Goal: Task Accomplishment & Management: Use online tool/utility

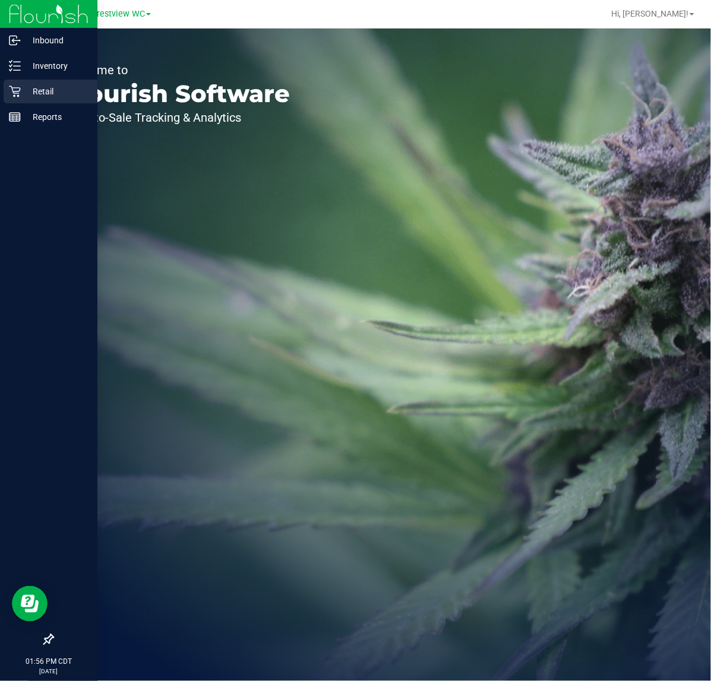
click at [34, 93] on p "Retail" at bounding box center [56, 91] width 71 height 14
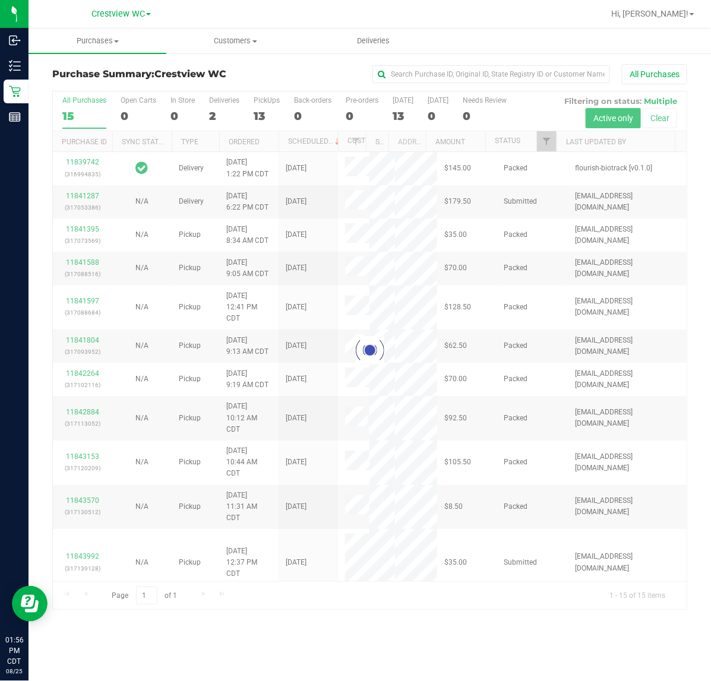
click at [539, 140] on div at bounding box center [370, 350] width 634 height 518
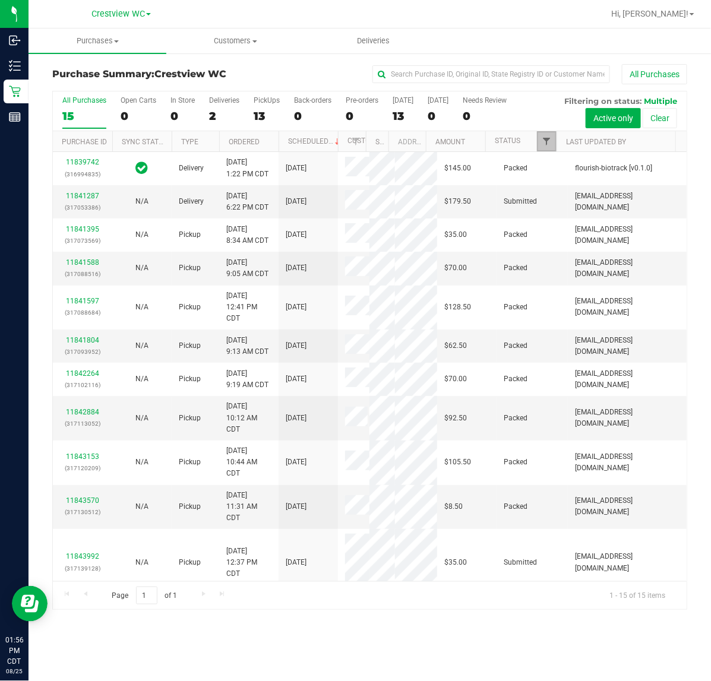
click at [545, 140] on span "Filter" at bounding box center [547, 142] width 10 height 10
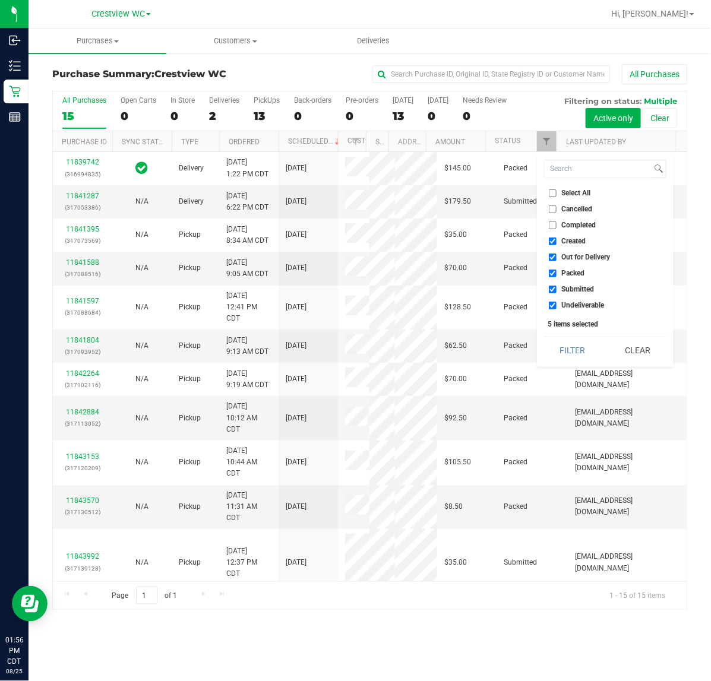
drag, startPoint x: 577, startPoint y: 239, endPoint x: 578, endPoint y: 260, distance: 20.2
click at [577, 239] on span "Created" at bounding box center [574, 241] width 24 height 7
click at [556, 239] on input "Created" at bounding box center [553, 242] width 8 height 8
checkbox input "false"
click at [578, 260] on span "Out for Delivery" at bounding box center [586, 257] width 49 height 7
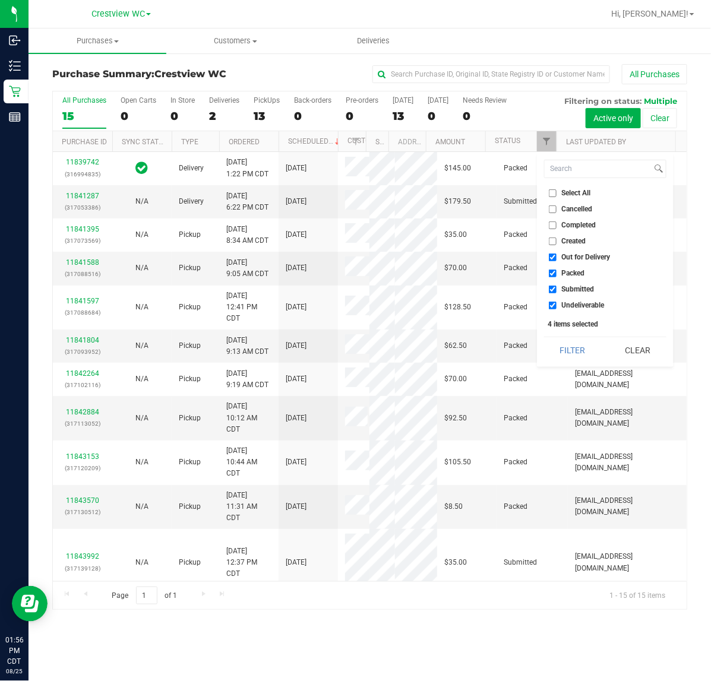
click at [556, 260] on input "Out for Delivery" at bounding box center [553, 258] width 8 height 8
checkbox input "false"
click at [574, 272] on span "Packed" at bounding box center [573, 273] width 23 height 7
click at [556, 272] on input "Packed" at bounding box center [553, 274] width 8 height 8
checkbox input "false"
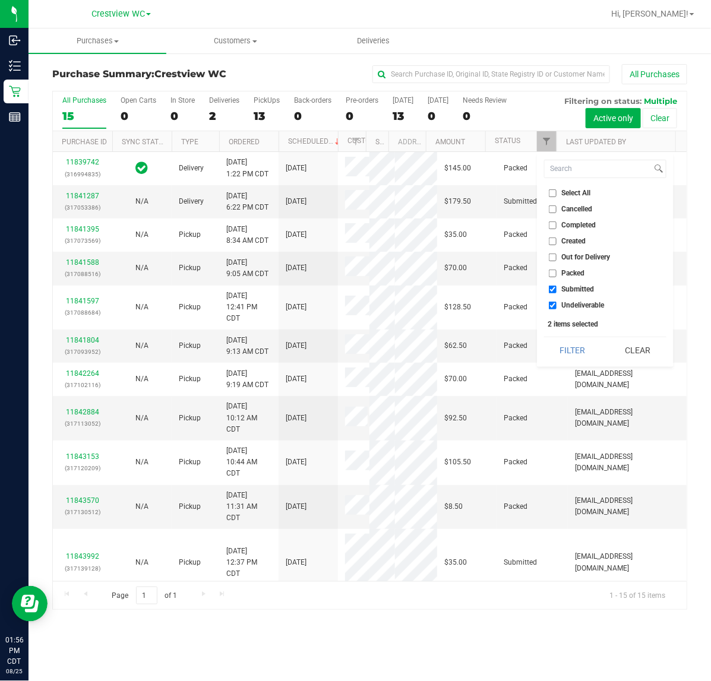
drag, startPoint x: 574, startPoint y: 303, endPoint x: 571, endPoint y: 327, distance: 24.0
click at [574, 303] on span "Undeliverable" at bounding box center [583, 305] width 43 height 7
click at [556, 303] on input "Undeliverable" at bounding box center [553, 306] width 8 height 8
checkbox input "false"
click at [565, 341] on button "Filter" at bounding box center [572, 350] width 57 height 26
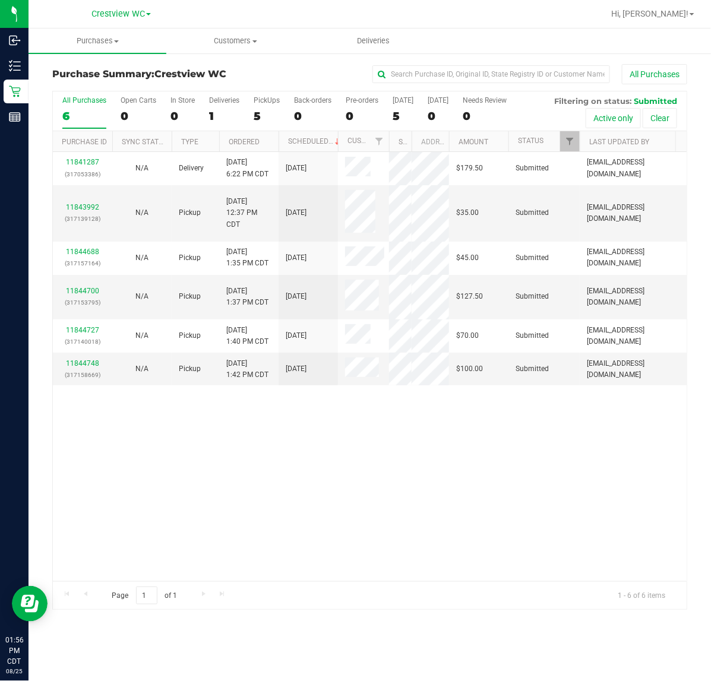
drag, startPoint x: 366, startPoint y: 141, endPoint x: 390, endPoint y: 147, distance: 24.3
click at [390, 146] on div "Purchase ID Sync Status Type Ordered Scheduled Customer State Registry ID Addre…" at bounding box center [364, 141] width 623 height 20
click at [93, 368] on link "11844748" at bounding box center [82, 363] width 33 height 8
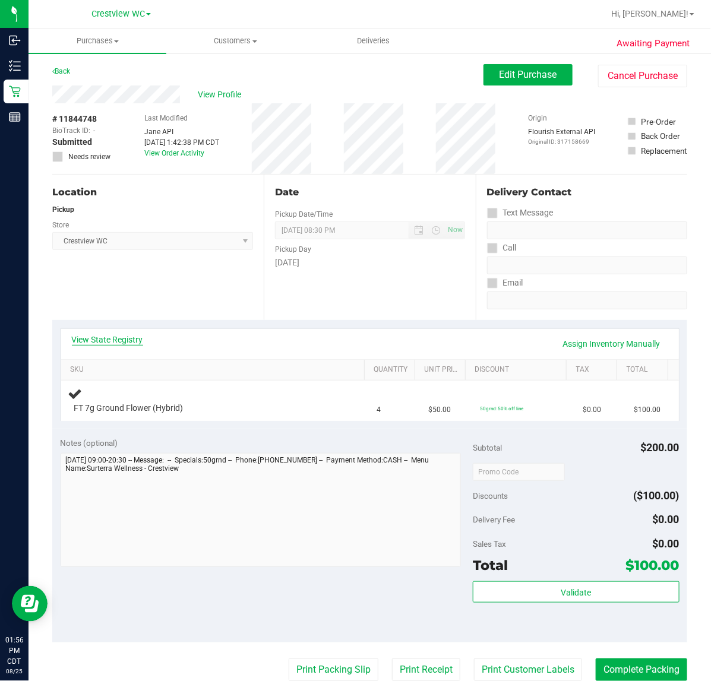
click at [123, 341] on link "View State Registry" at bounding box center [107, 340] width 71 height 12
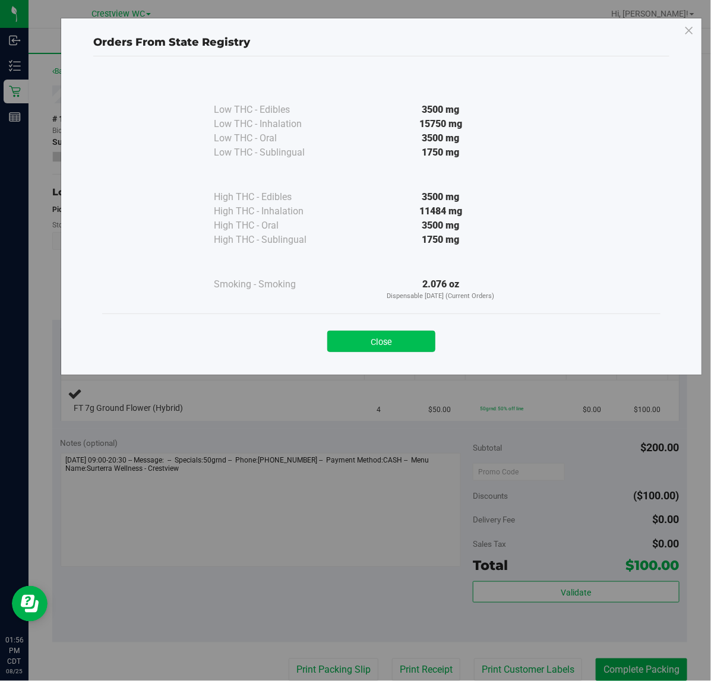
click at [352, 333] on button "Close" at bounding box center [381, 341] width 108 height 21
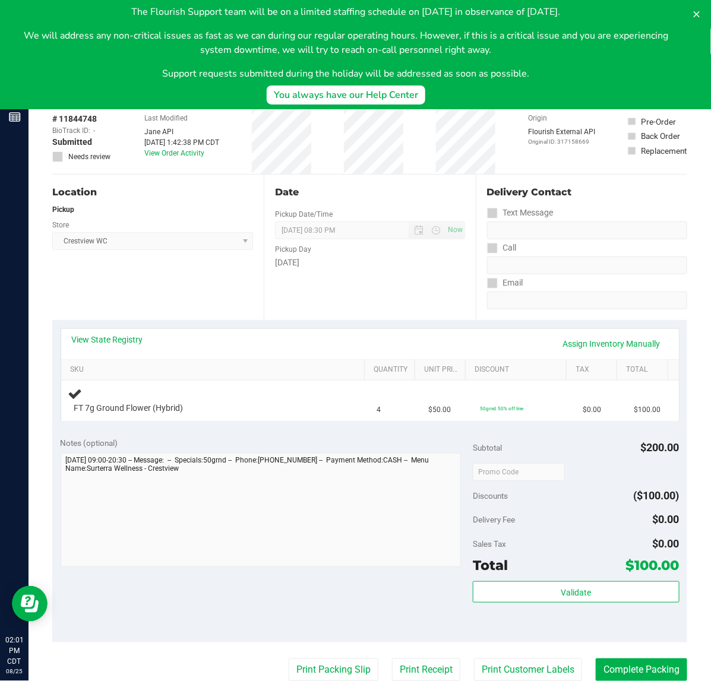
click at [578, 60] on div "The Flourish Support team will be on a limited staffing schedule on September 1…" at bounding box center [346, 43] width 673 height 76
click at [701, 11] on icon at bounding box center [697, 15] width 10 height 10
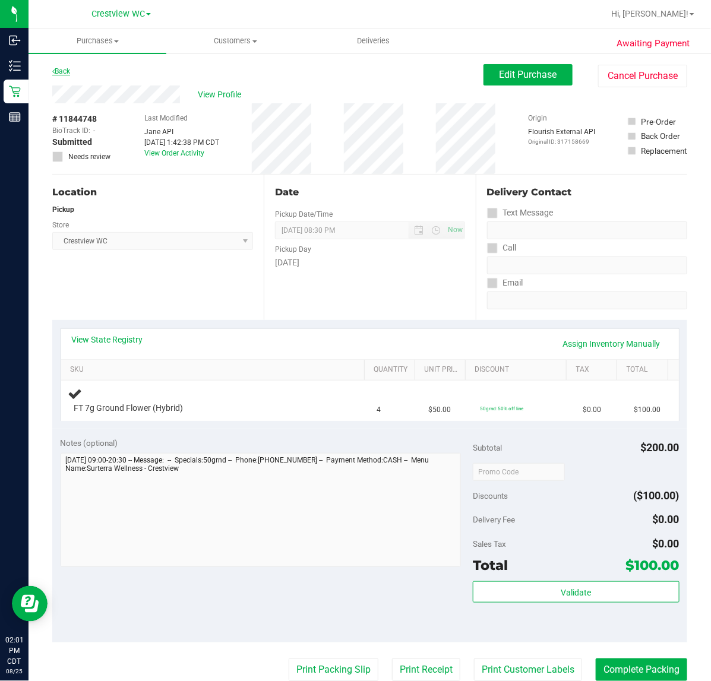
click at [65, 74] on link "Back" at bounding box center [61, 71] width 18 height 8
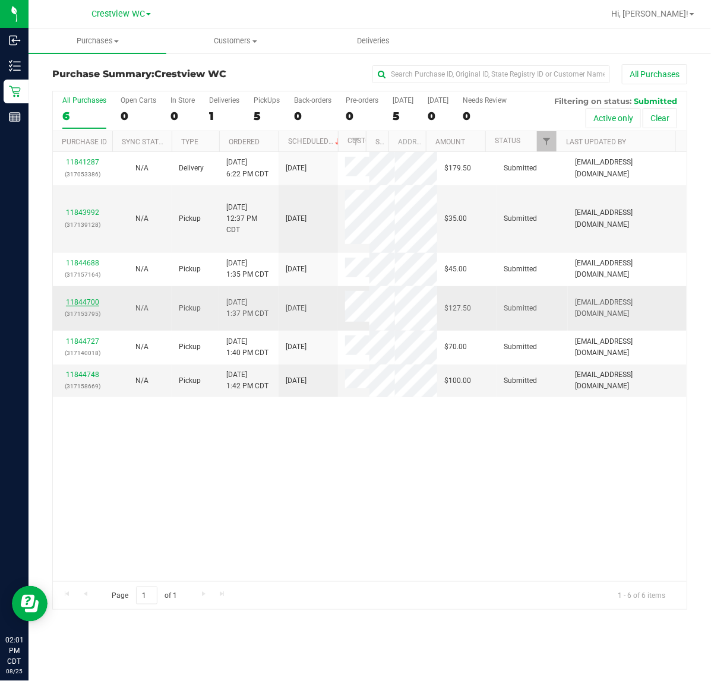
click at [92, 306] on link "11844700" at bounding box center [82, 302] width 33 height 8
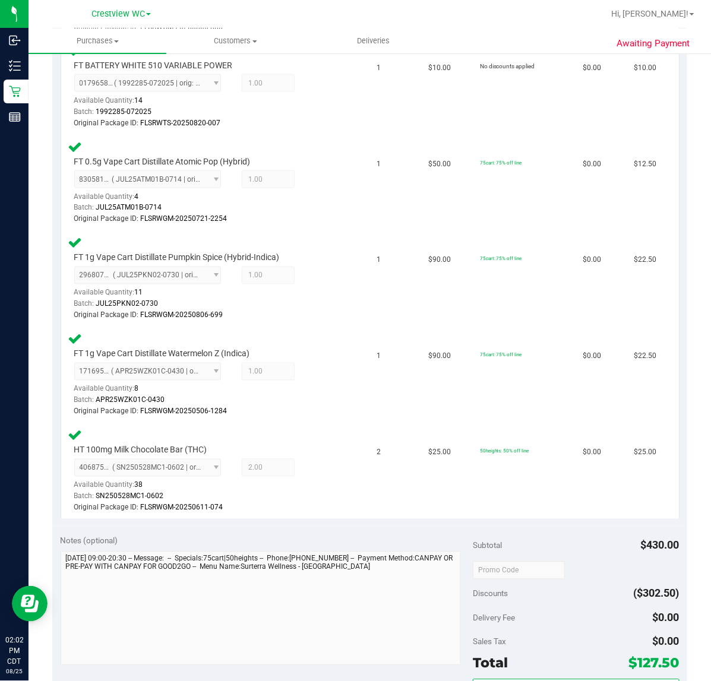
scroll to position [726, 0]
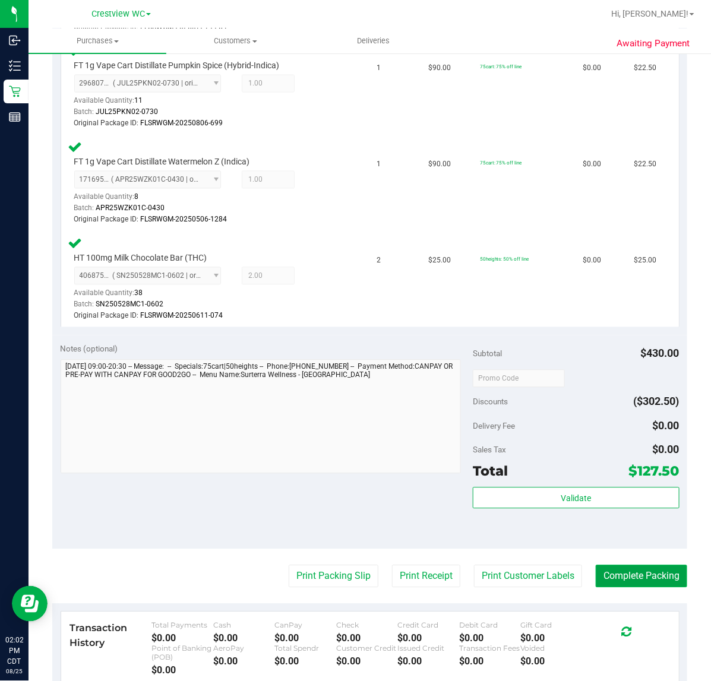
click at [642, 576] on button "Complete Packing" at bounding box center [641, 576] width 91 height 23
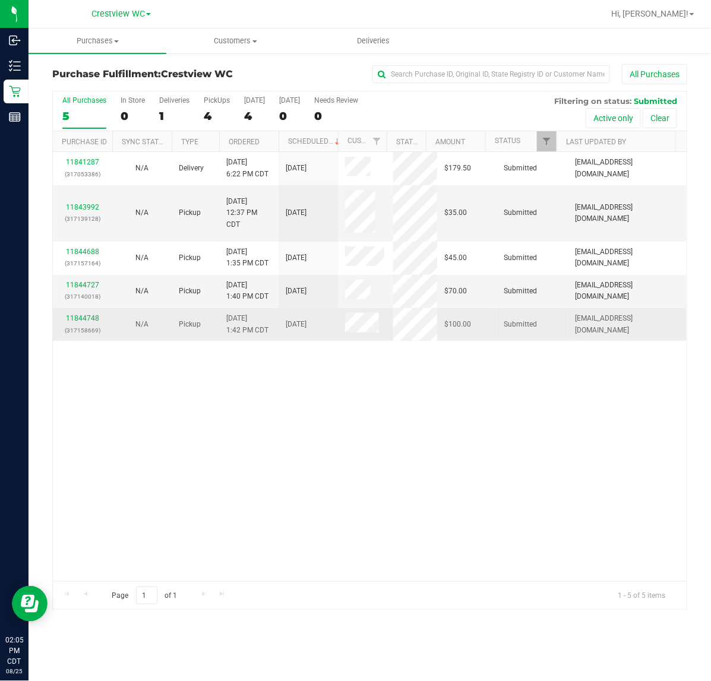
click at [82, 314] on div "11844748 (317158669)" at bounding box center [82, 324] width 45 height 23
click at [86, 321] on link "11844748" at bounding box center [82, 318] width 33 height 8
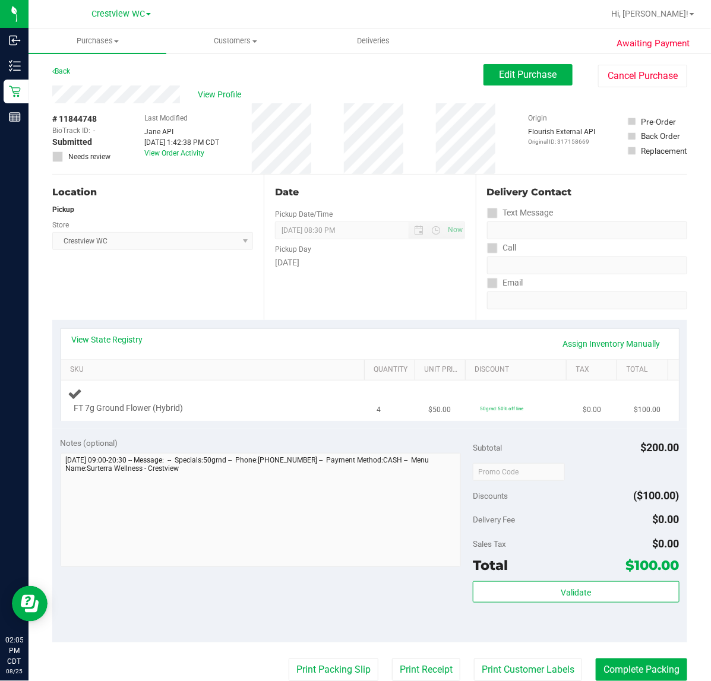
click at [271, 399] on div "FT 7g Ground Flower (Hybrid)" at bounding box center [215, 401] width 295 height 28
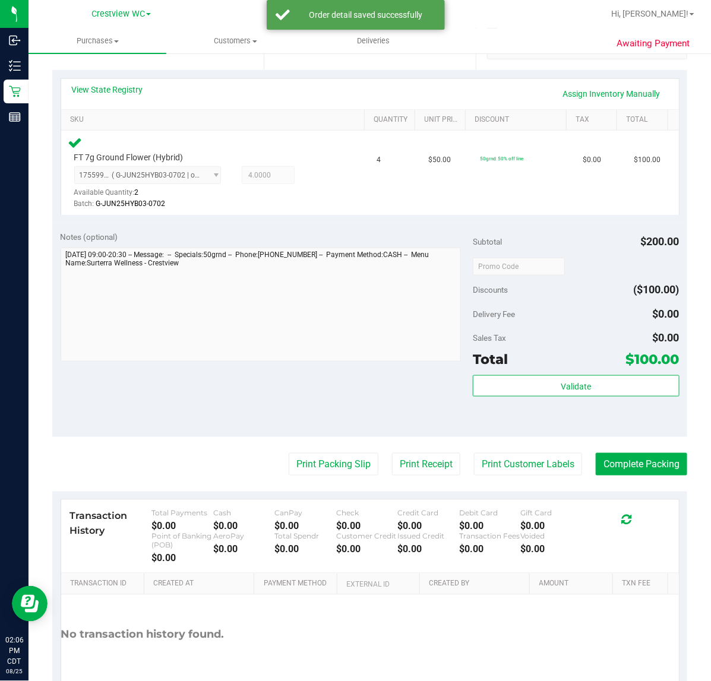
scroll to position [249, 0]
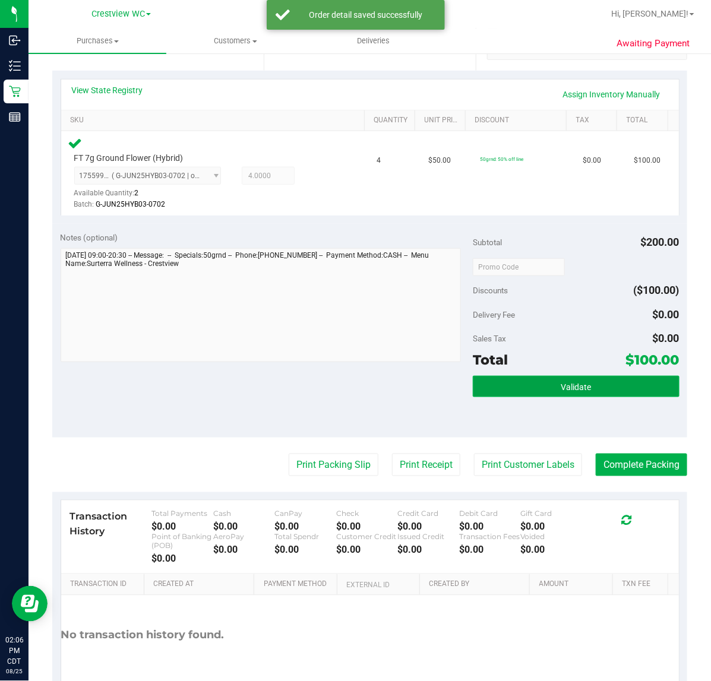
click at [593, 381] on button "Validate" at bounding box center [576, 386] width 206 height 21
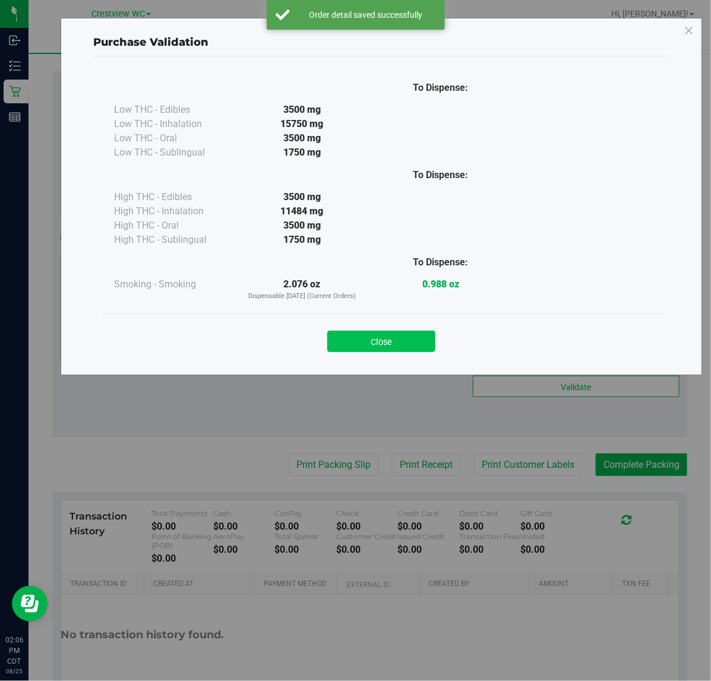
click at [404, 337] on button "Close" at bounding box center [381, 341] width 108 height 21
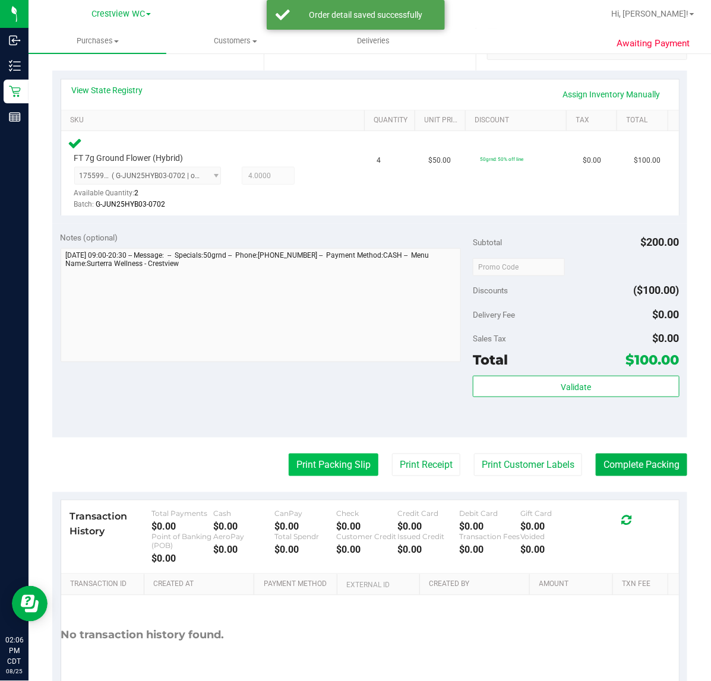
click at [337, 470] on button "Print Packing Slip" at bounding box center [334, 465] width 90 height 23
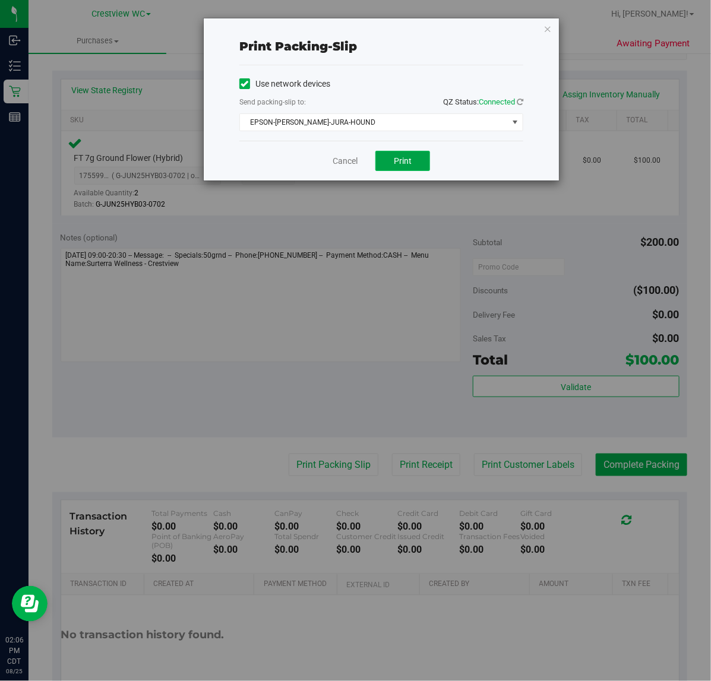
click at [384, 163] on button "Print" at bounding box center [402, 161] width 55 height 20
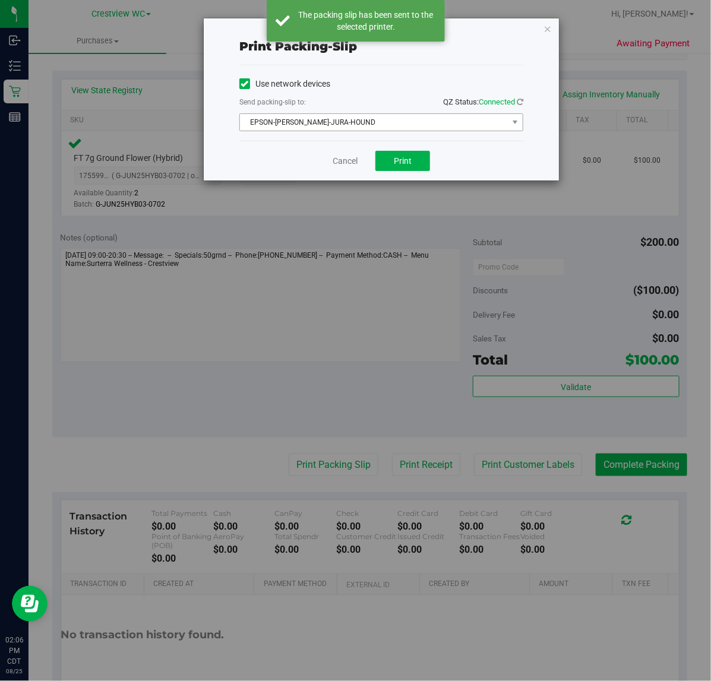
click at [372, 125] on span "EPSON-BRUNO-JURA-HOUND" at bounding box center [374, 122] width 268 height 17
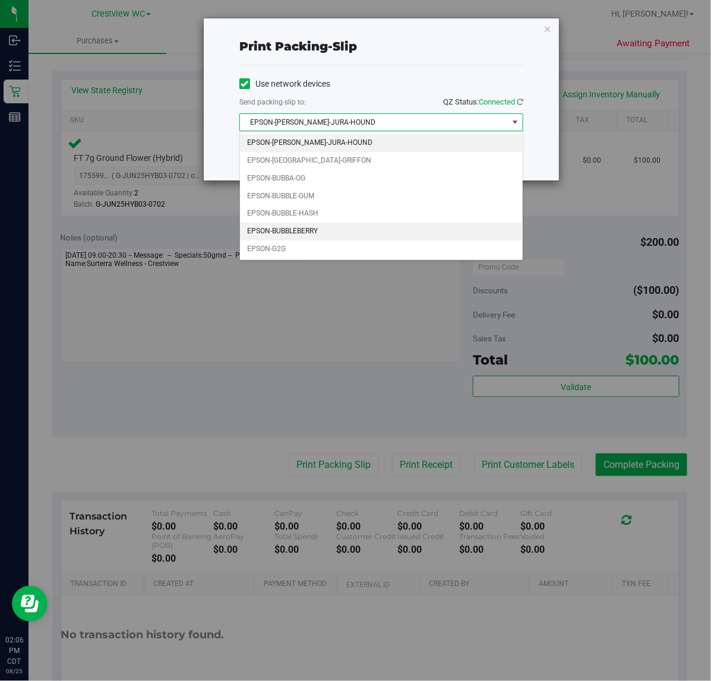
click at [318, 232] on li "EPSON-BUBBLEBERRY" at bounding box center [381, 232] width 283 height 18
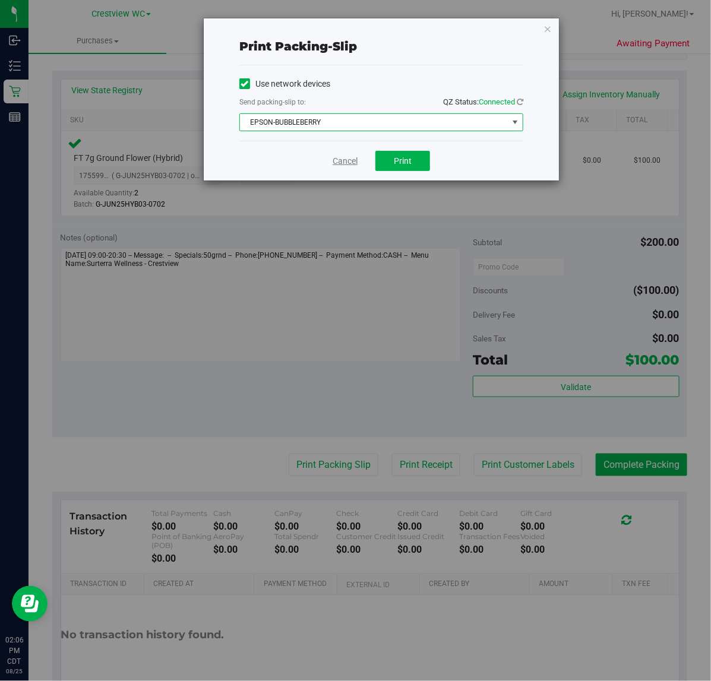
click at [339, 159] on link "Cancel" at bounding box center [345, 161] width 25 height 12
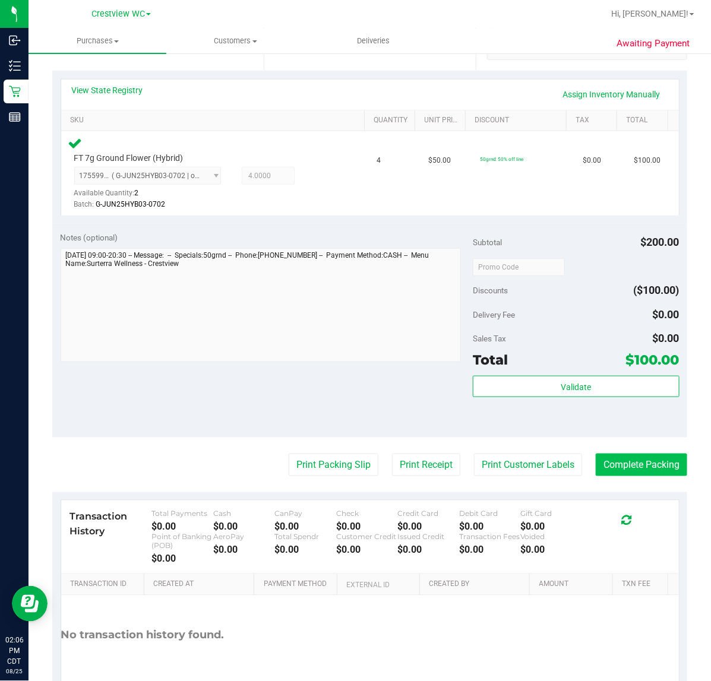
click at [641, 470] on button "Complete Packing" at bounding box center [641, 465] width 91 height 23
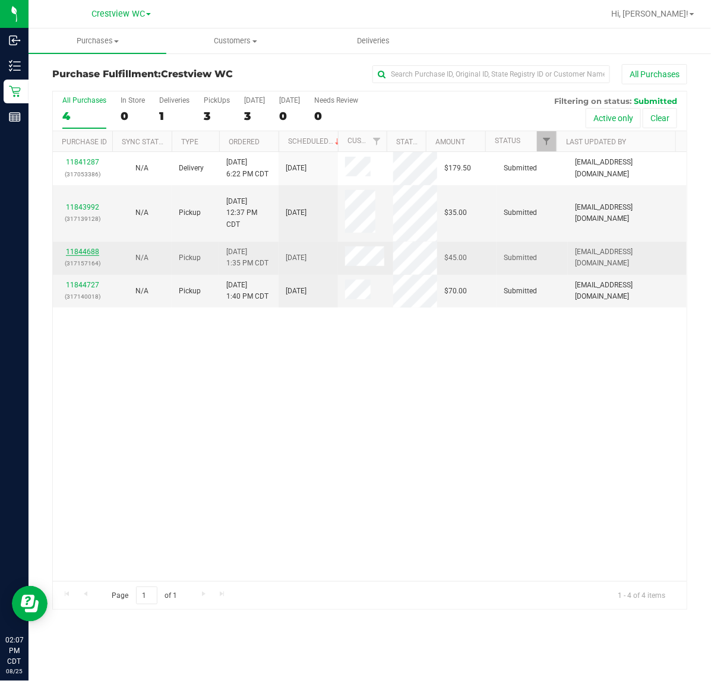
click at [87, 253] on link "11844688" at bounding box center [82, 252] width 33 height 8
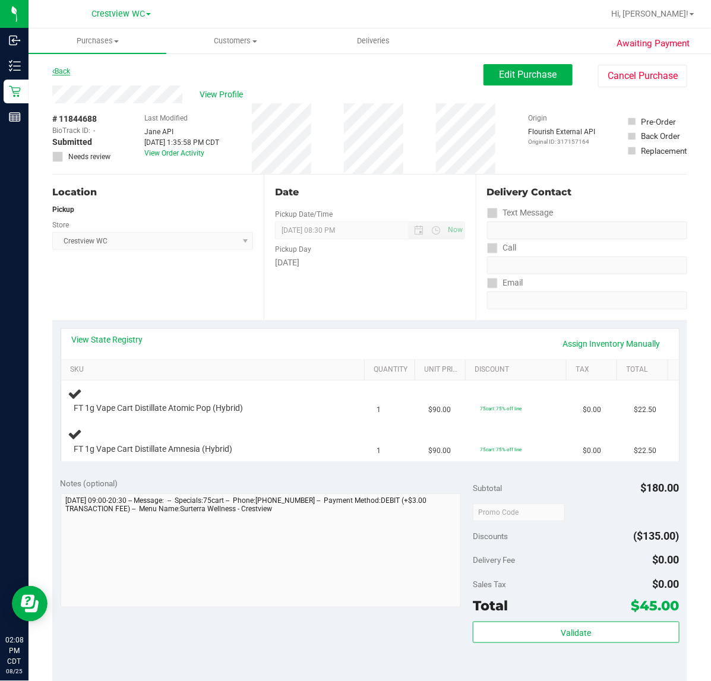
click at [64, 71] on link "Back" at bounding box center [61, 71] width 18 height 8
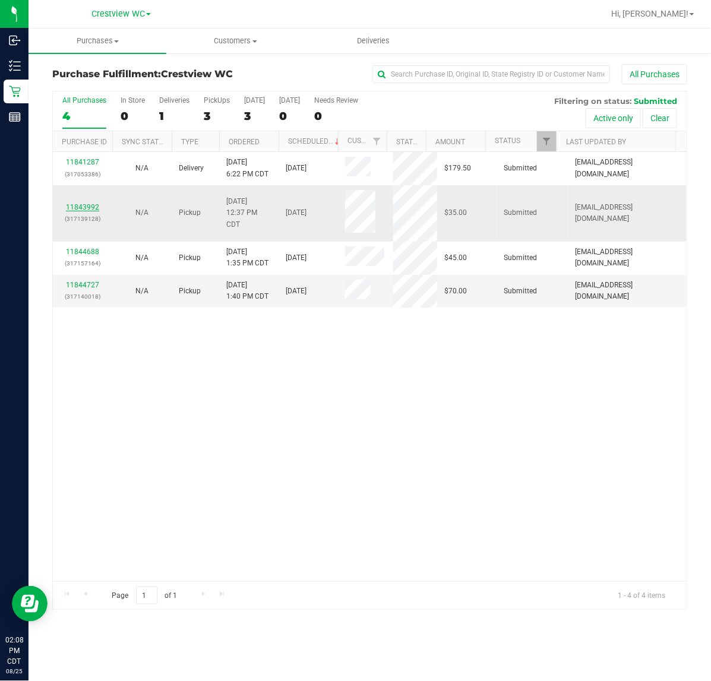
click at [87, 205] on link "11843992" at bounding box center [82, 207] width 33 height 8
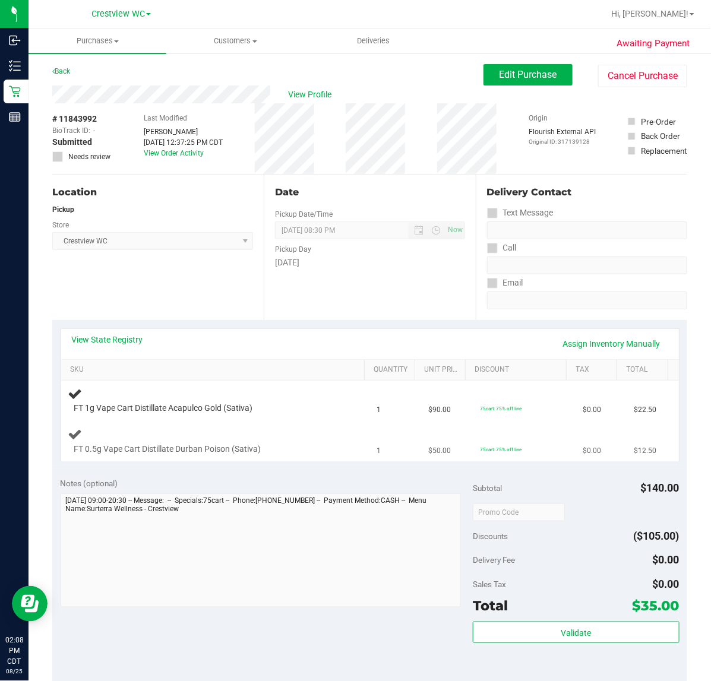
click at [176, 449] on span "FT 0.5g Vape Cart Distillate Durban Poison (Sativa)" at bounding box center [167, 449] width 187 height 11
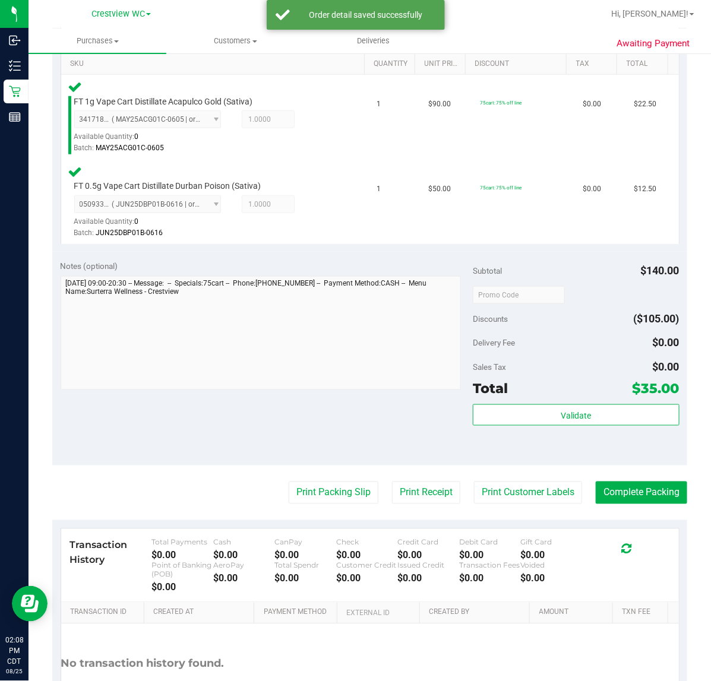
scroll to position [308, 0]
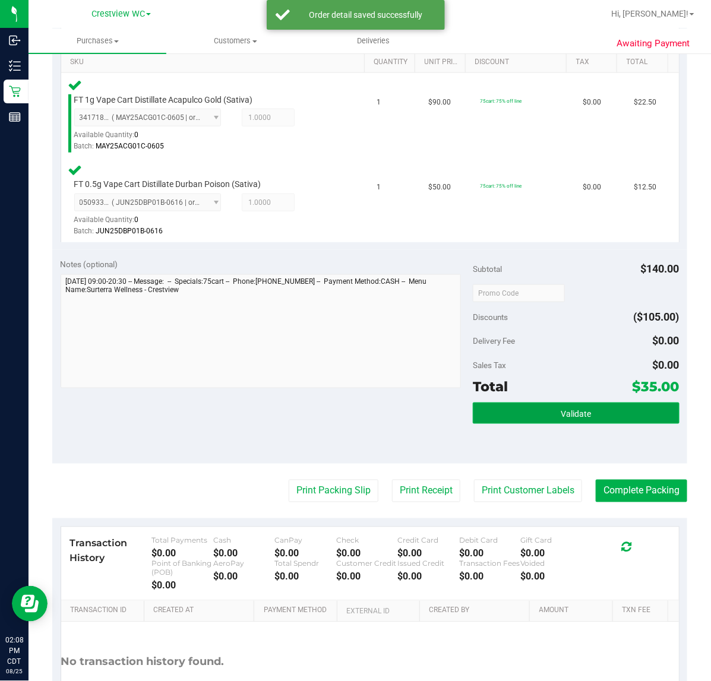
click at [603, 416] on button "Validate" at bounding box center [576, 413] width 206 height 21
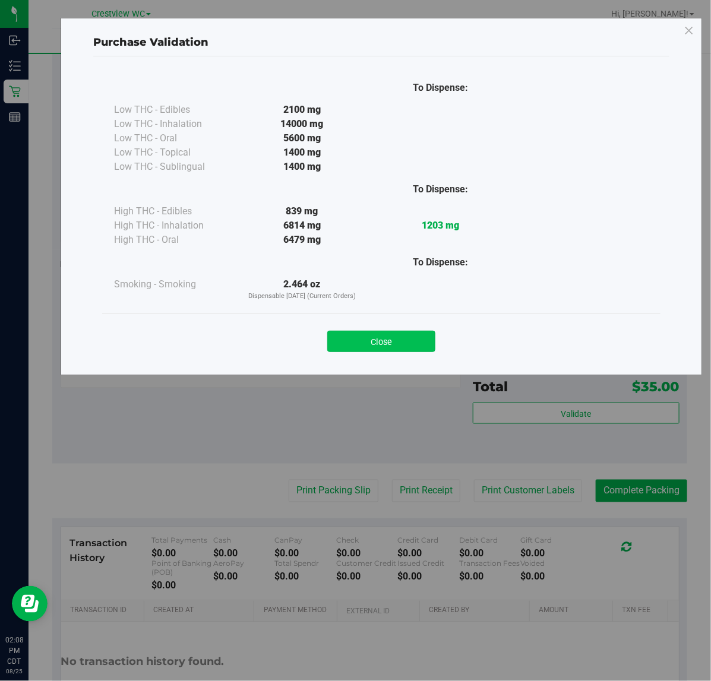
click at [411, 340] on button "Close" at bounding box center [381, 341] width 108 height 21
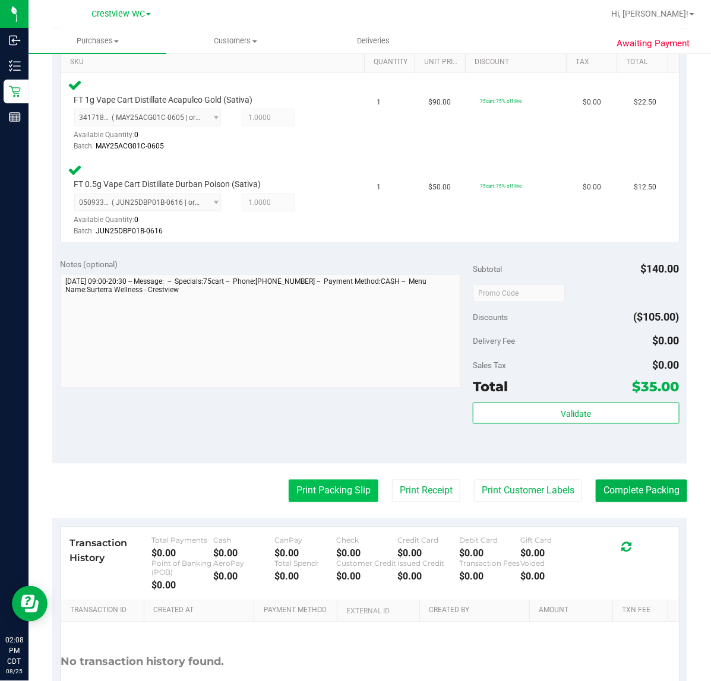
click at [340, 490] on button "Print Packing Slip" at bounding box center [334, 491] width 90 height 23
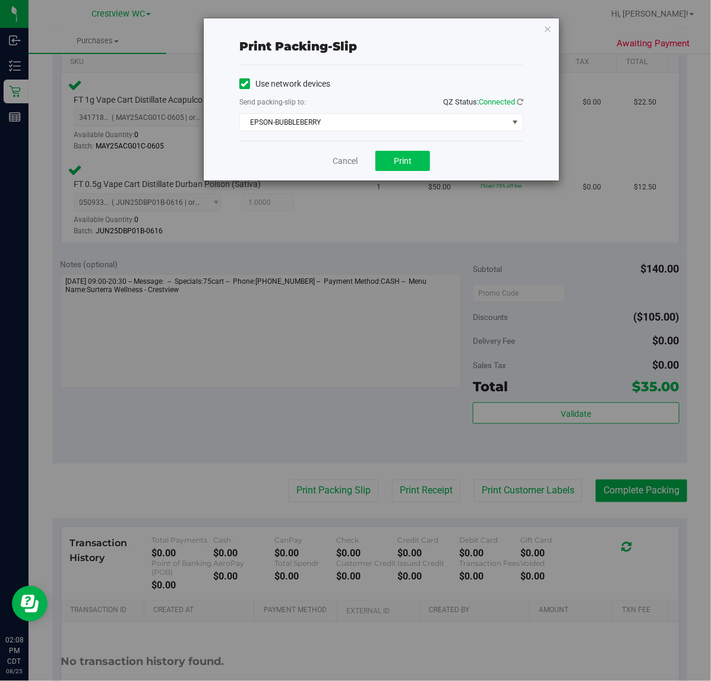
click at [422, 156] on button "Print" at bounding box center [402, 161] width 55 height 20
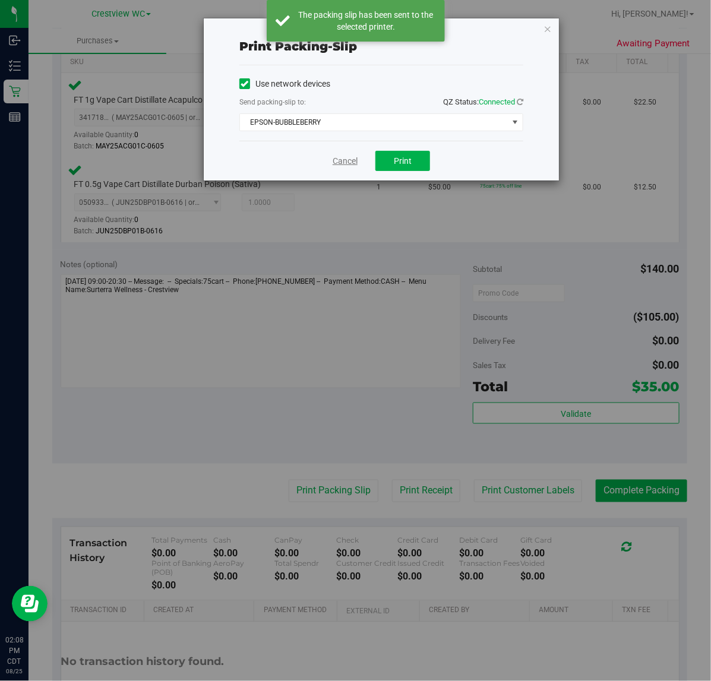
click at [340, 162] on link "Cancel" at bounding box center [345, 161] width 25 height 12
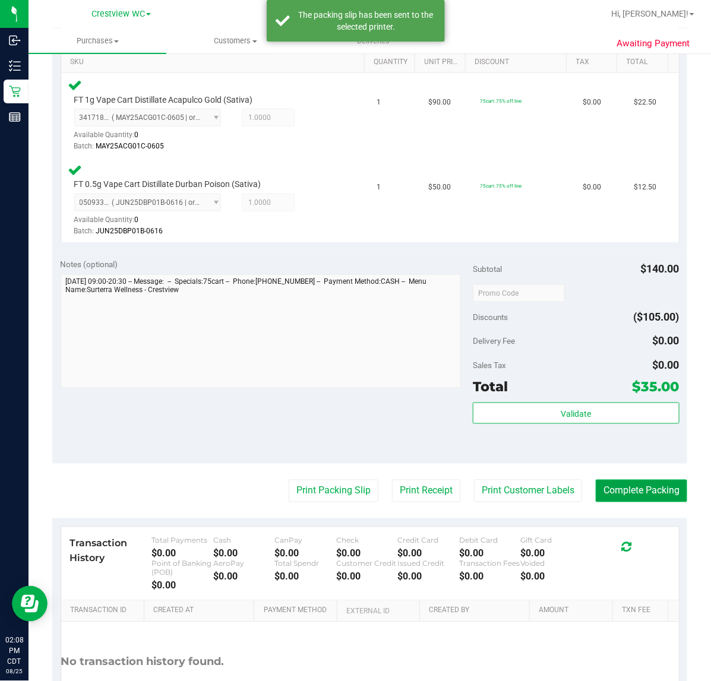
click at [624, 485] on button "Complete Packing" at bounding box center [641, 491] width 91 height 23
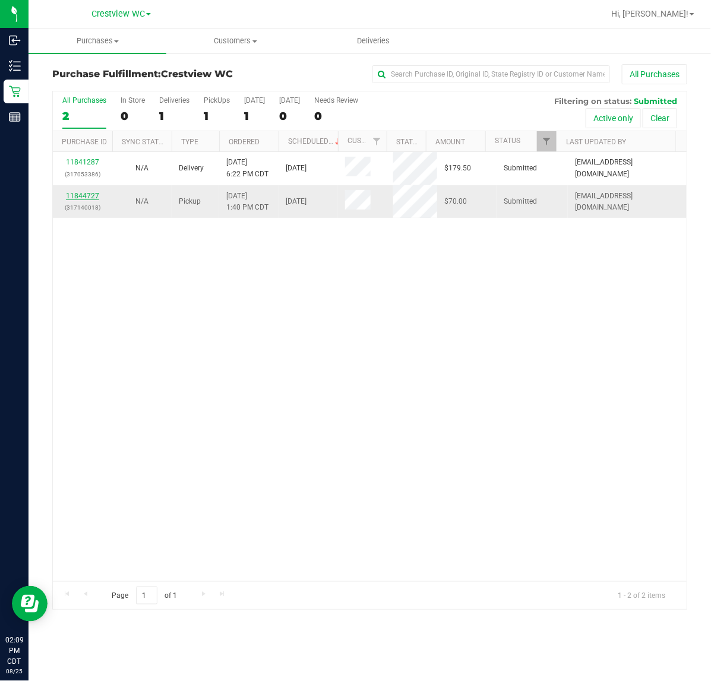
click at [80, 196] on link "11844727" at bounding box center [82, 196] width 33 height 8
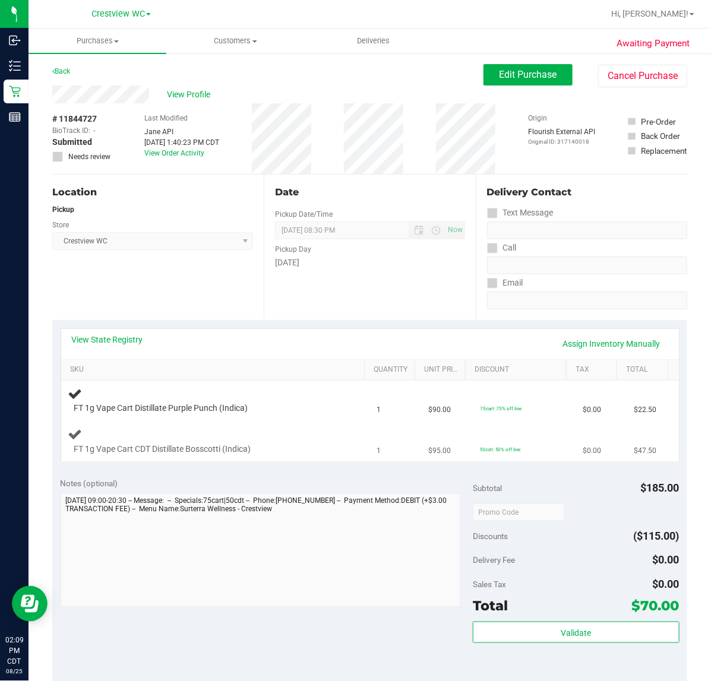
click at [324, 428] on div "FT 1g Vape Cart CDT Distillate Bosscotti (Indica)" at bounding box center [215, 441] width 295 height 28
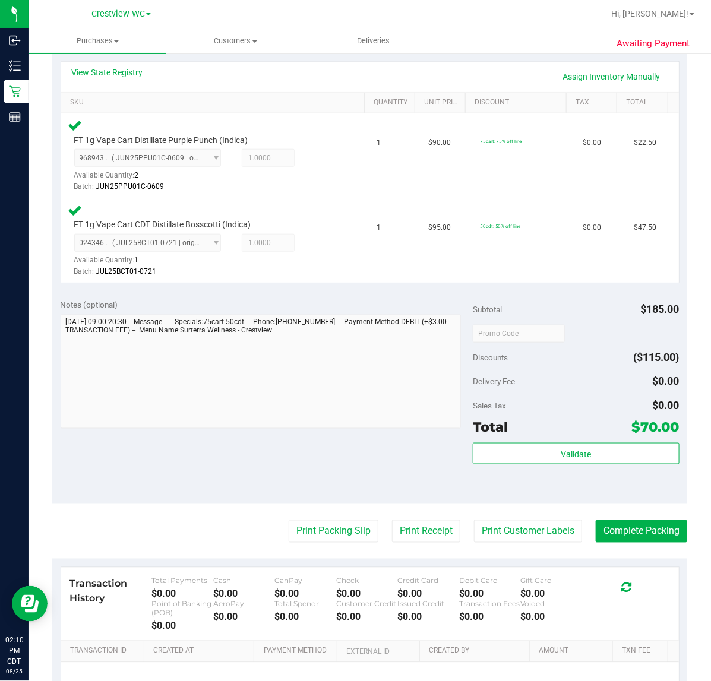
scroll to position [266, 0]
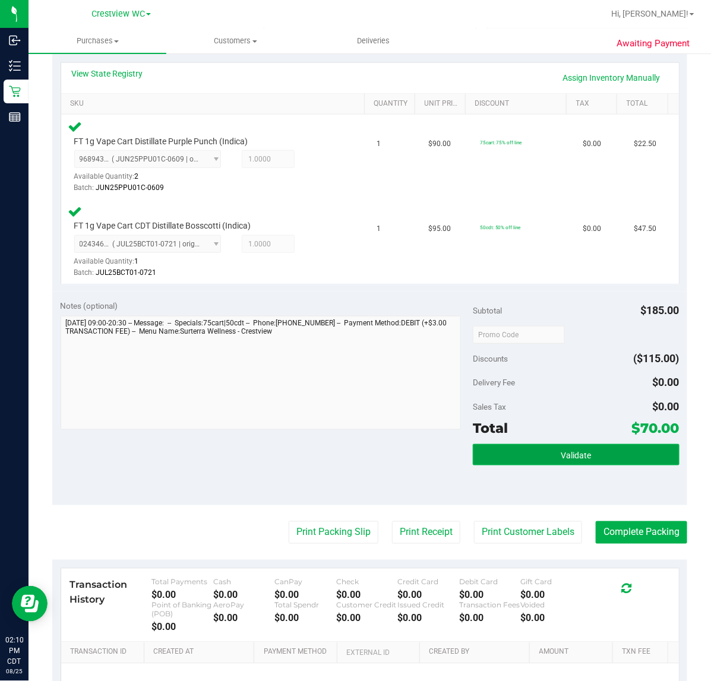
click at [581, 444] on button "Validate" at bounding box center [576, 454] width 206 height 21
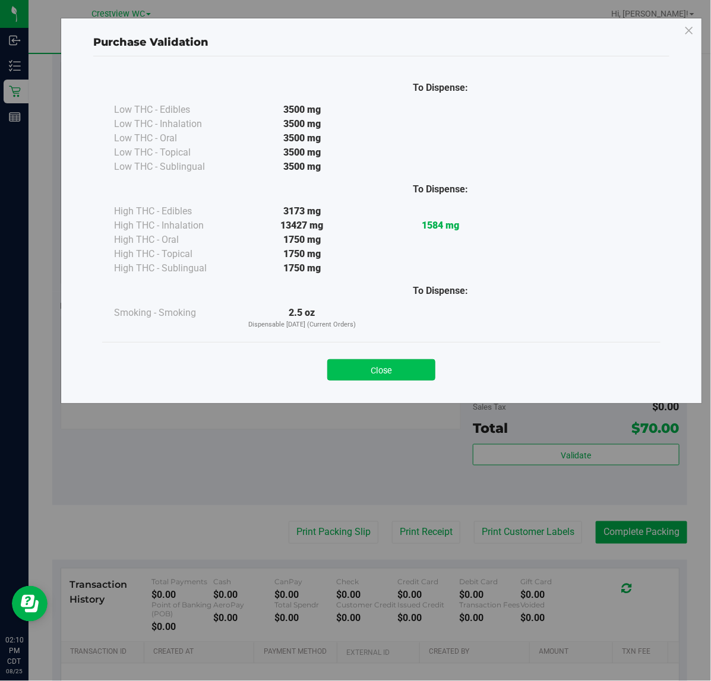
click at [410, 366] on button "Close" at bounding box center [381, 369] width 108 height 21
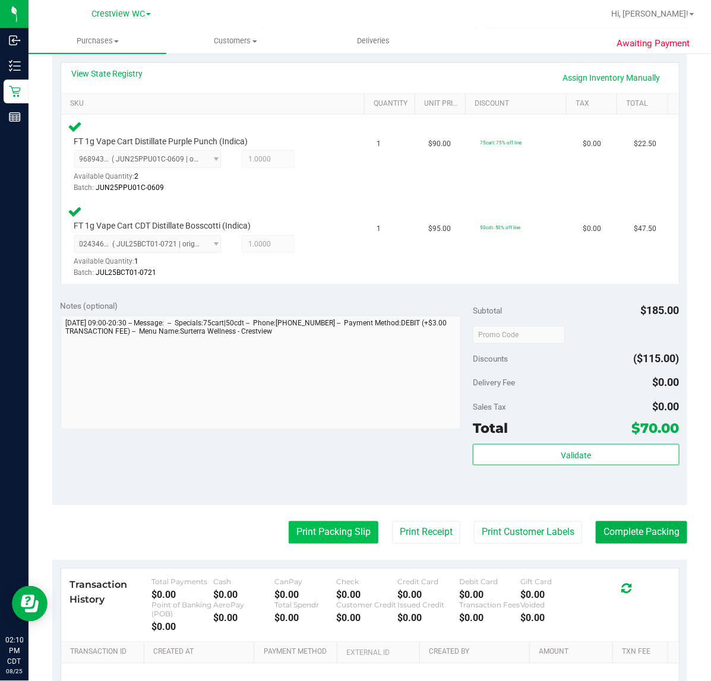
click at [328, 530] on button "Print Packing Slip" at bounding box center [334, 532] width 90 height 23
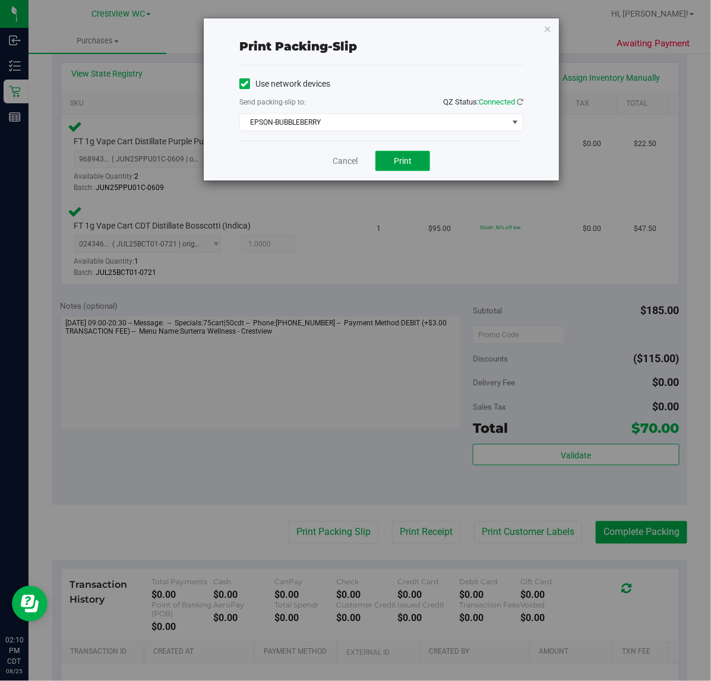
click at [410, 156] on span "Print" at bounding box center [403, 161] width 18 height 10
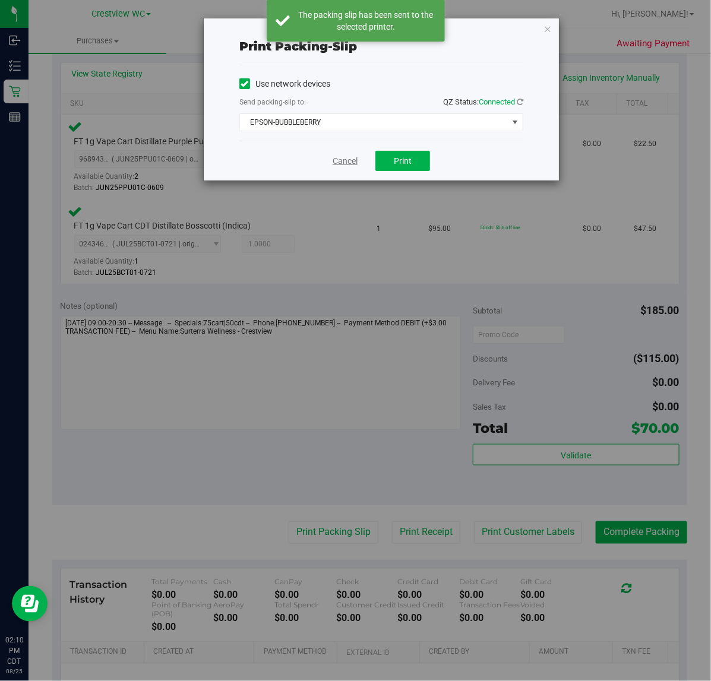
click at [351, 161] on link "Cancel" at bounding box center [345, 161] width 25 height 12
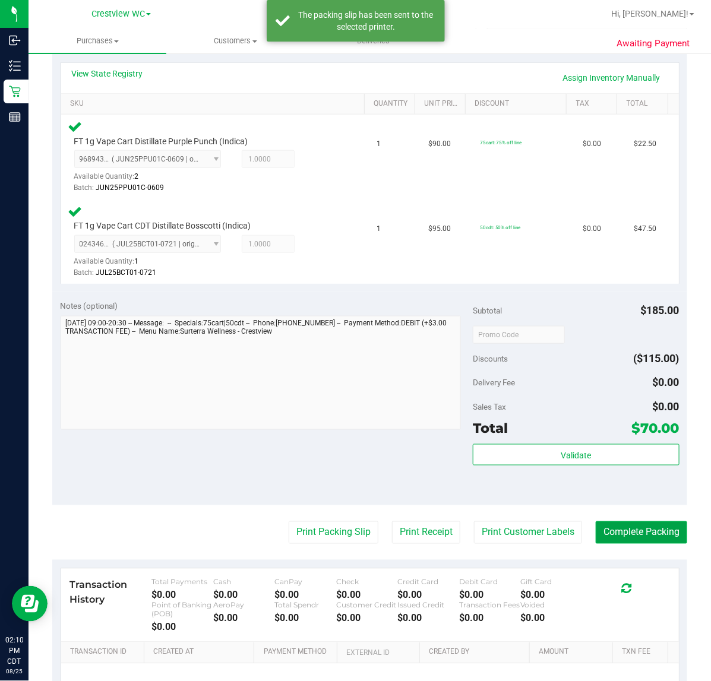
click at [634, 530] on button "Complete Packing" at bounding box center [641, 532] width 91 height 23
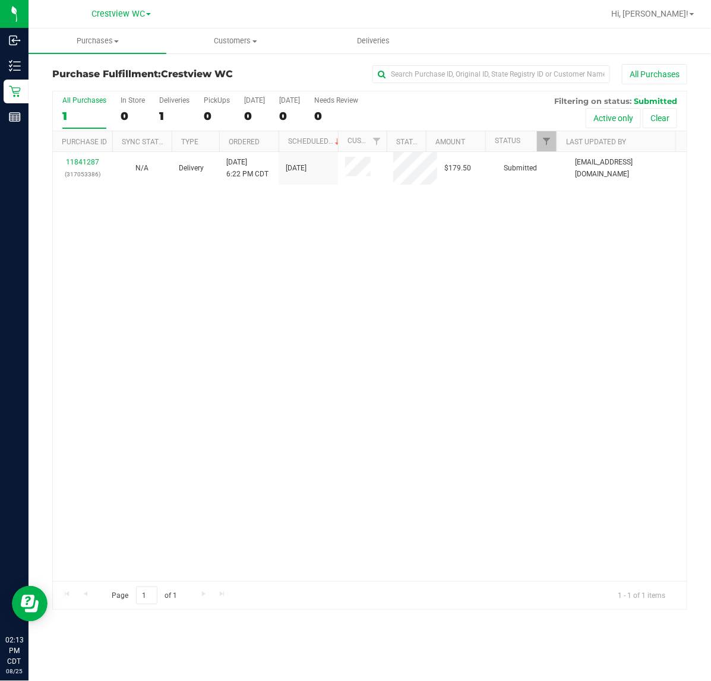
click at [236, 309] on div "11841287 (317053386) N/A Delivery 8/24/2025 6:22 PM CDT 8/28/2025 $179.50 Submi…" at bounding box center [370, 366] width 634 height 429
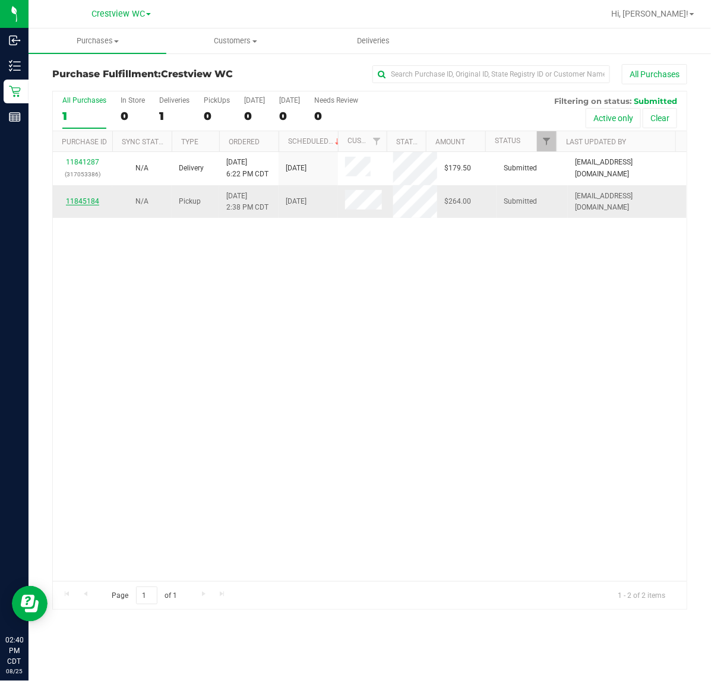
click at [81, 202] on link "11845184" at bounding box center [82, 201] width 33 height 8
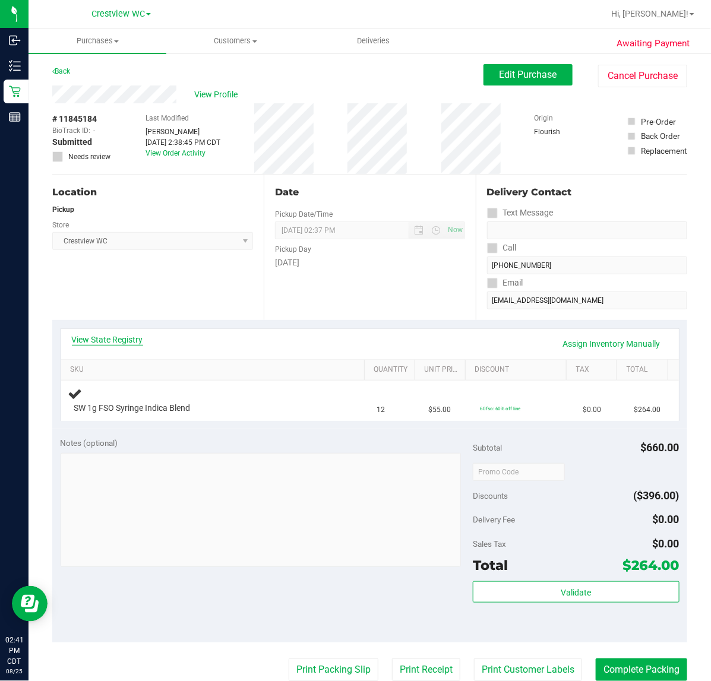
click at [117, 339] on link "View State Registry" at bounding box center [107, 340] width 71 height 12
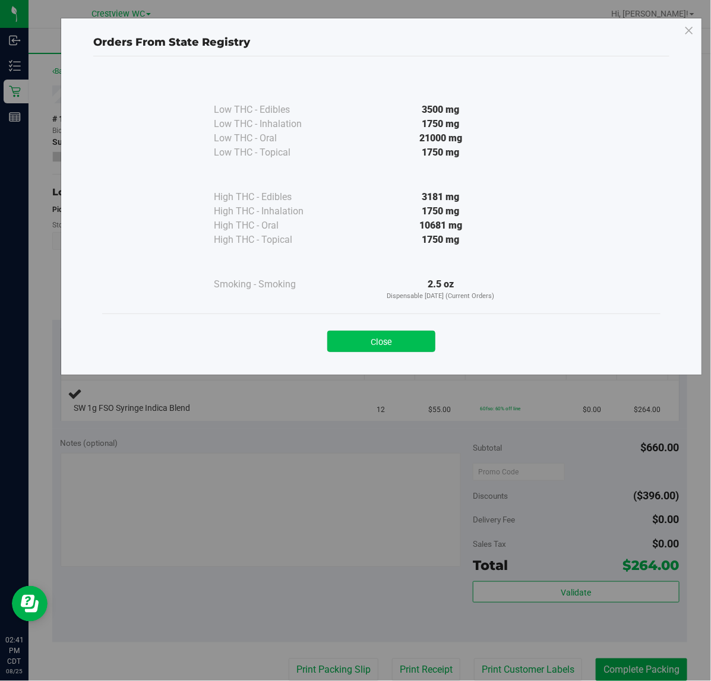
click at [402, 349] on button "Close" at bounding box center [381, 341] width 108 height 21
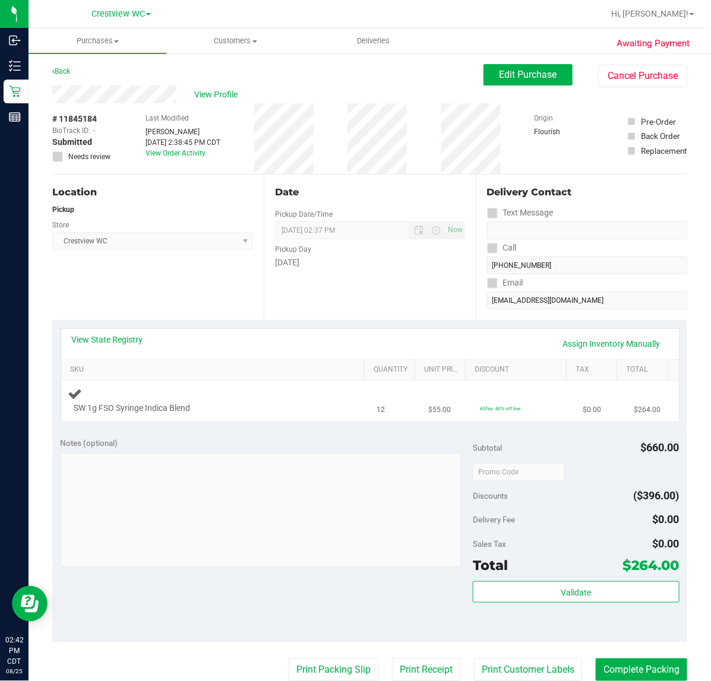
click at [218, 415] on div at bounding box center [206, 415] width 265 height 1
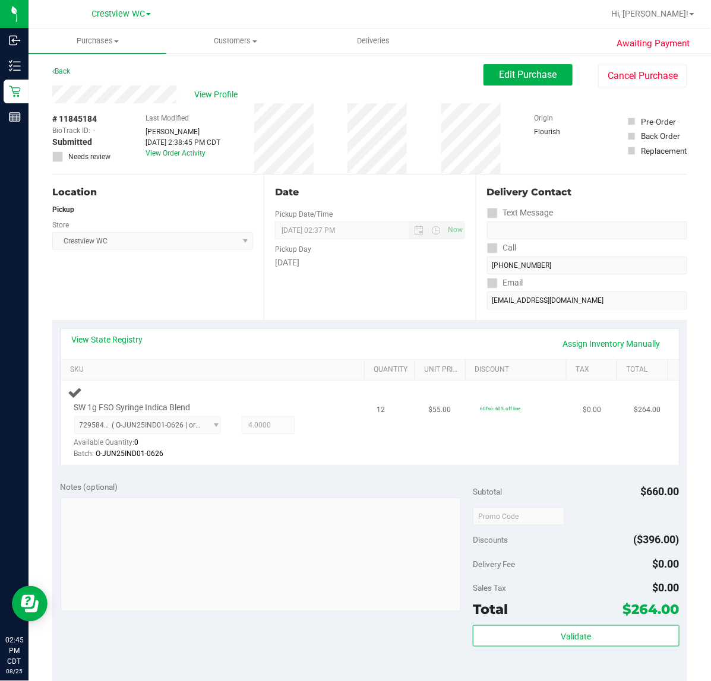
click at [320, 419] on div "7295849639224849 ( O-JUN25IND01-0626 | orig: FLSRWGM-20250702-1575 ) 7295849639…" at bounding box center [206, 437] width 265 height 43
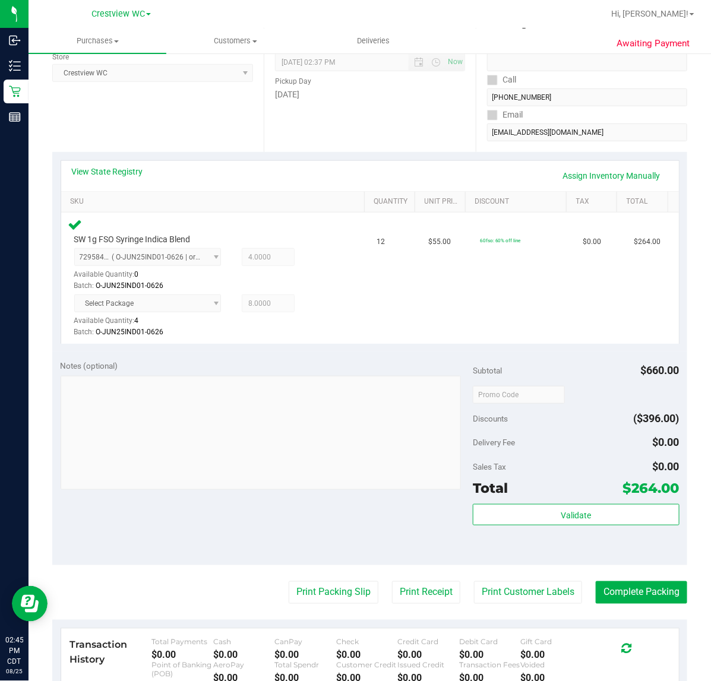
scroll to position [208, 0]
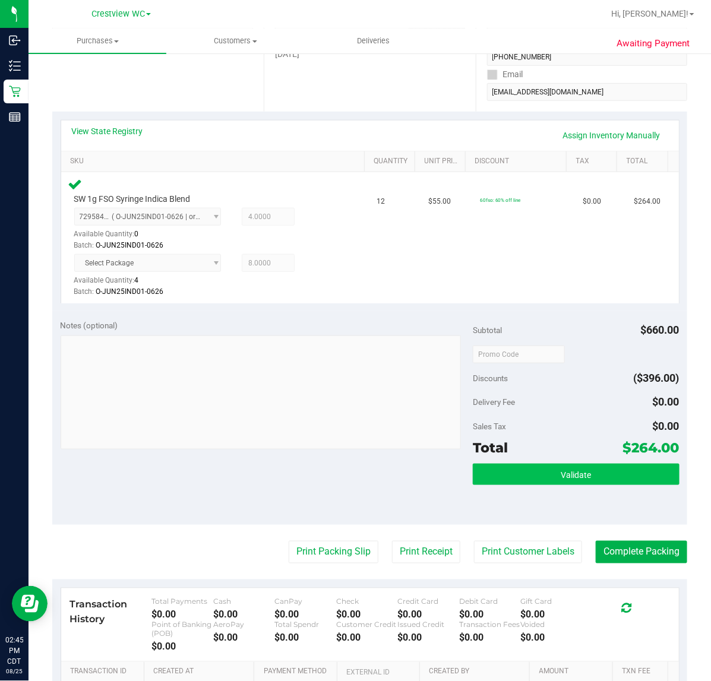
click at [601, 466] on button "Validate" at bounding box center [576, 474] width 206 height 21
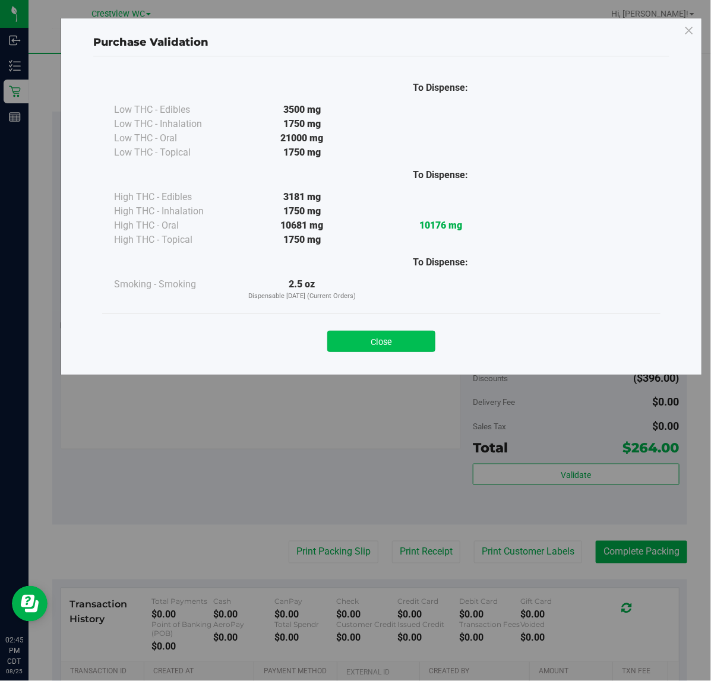
click at [409, 336] on button "Close" at bounding box center [381, 341] width 108 height 21
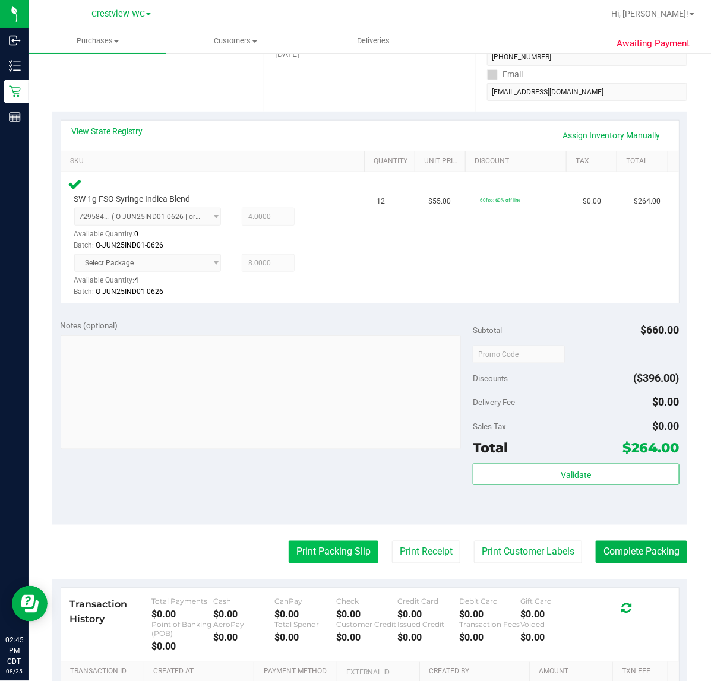
click at [330, 541] on button "Print Packing Slip" at bounding box center [334, 552] width 90 height 23
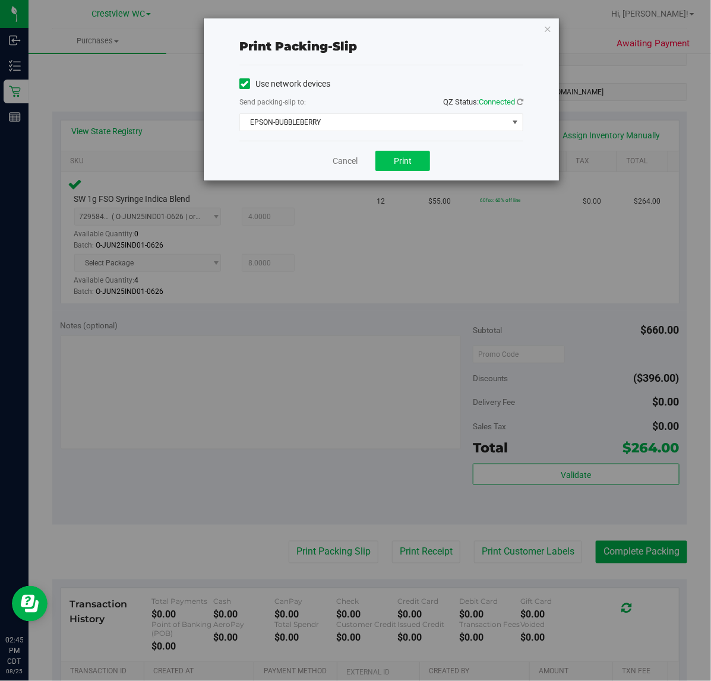
click at [425, 153] on button "Print" at bounding box center [402, 161] width 55 height 20
click at [341, 163] on link "Cancel" at bounding box center [345, 161] width 25 height 12
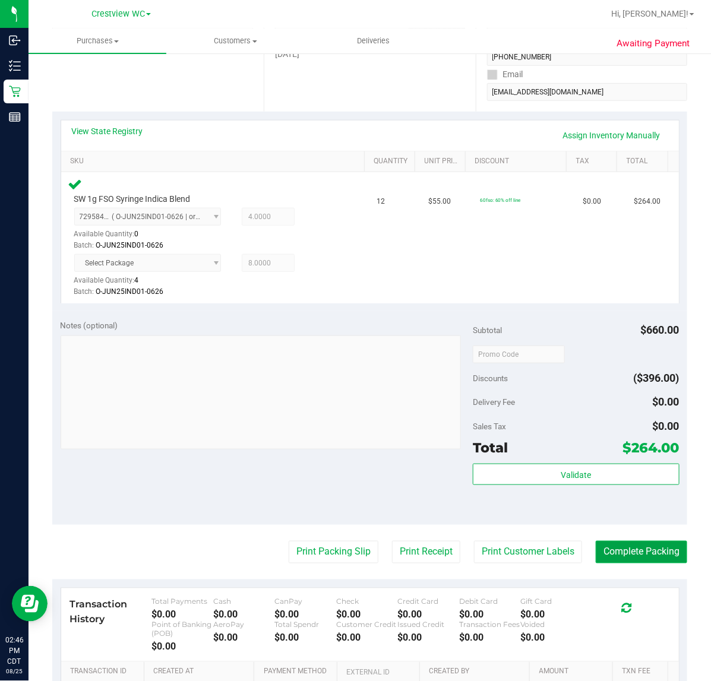
click at [633, 549] on button "Complete Packing" at bounding box center [641, 552] width 91 height 23
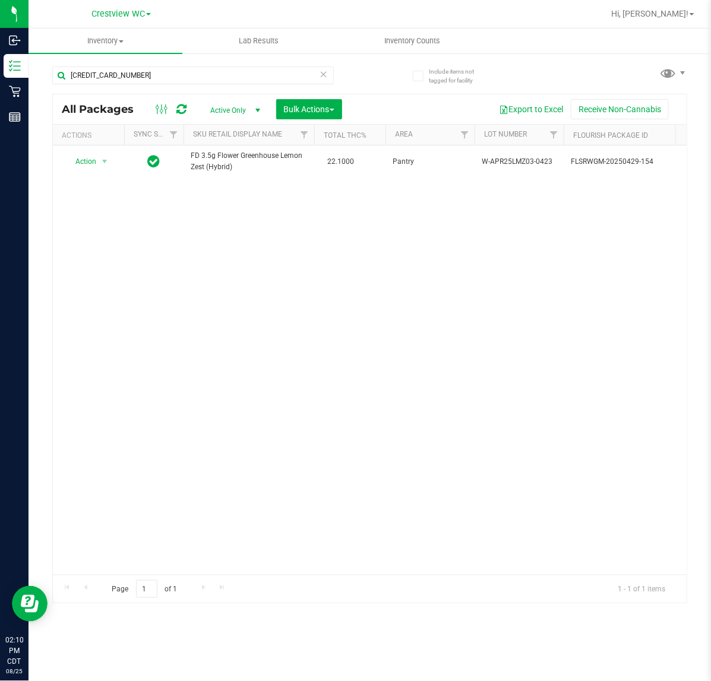
click at [324, 73] on icon at bounding box center [324, 74] width 8 height 14
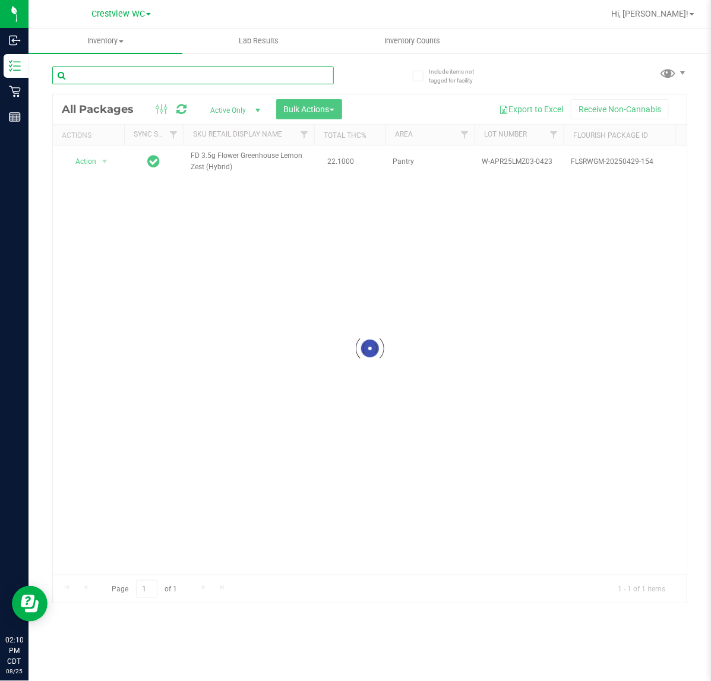
click at [276, 77] on input "text" at bounding box center [193, 76] width 282 height 18
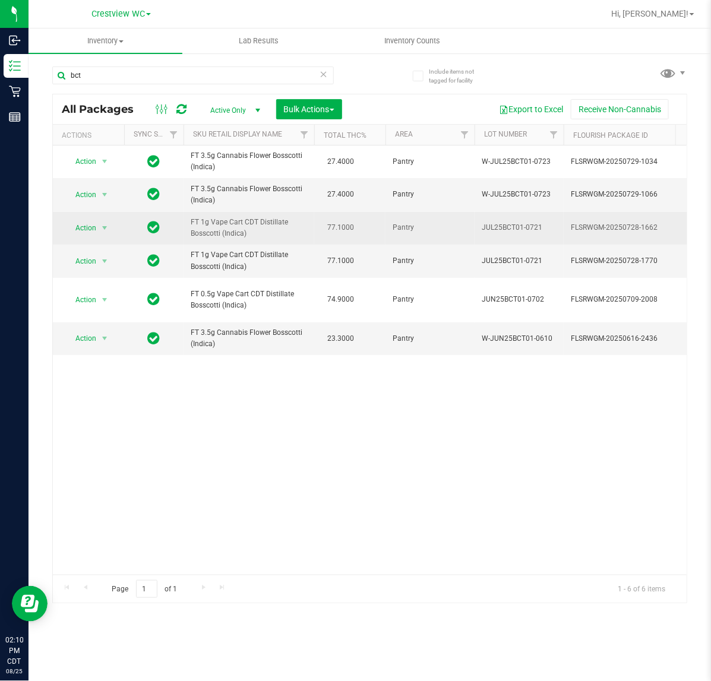
drag, startPoint x: 258, startPoint y: 236, endPoint x: 188, endPoint y: 235, distance: 70.1
click at [188, 235] on td "FT 1g Vape Cart CDT Distillate Bosscotti (Indica)" at bounding box center [249, 228] width 131 height 33
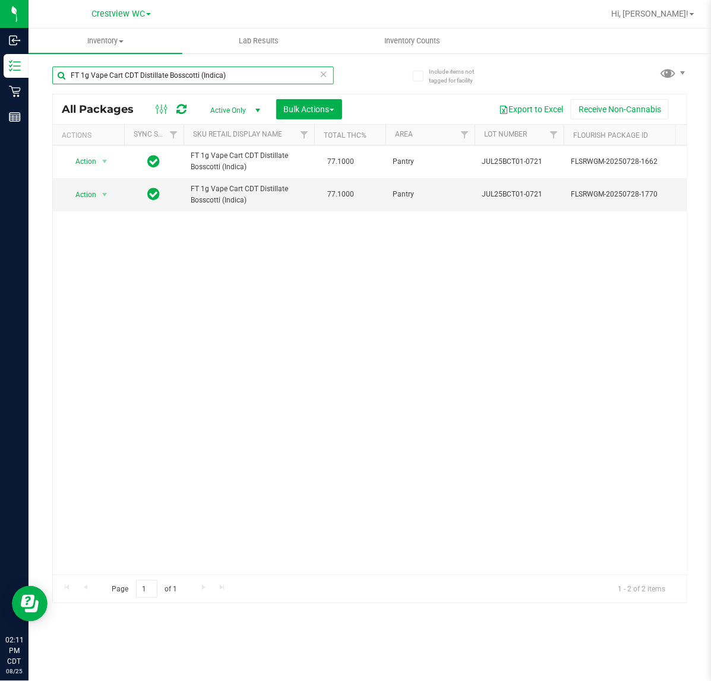
type input "FT 1g Vape Cart CDT Distillate Bosscotti (Indica)"
drag, startPoint x: 514, startPoint y: 306, endPoint x: 434, endPoint y: 317, distance: 80.9
click at [434, 317] on div "Action Action Create package Edit attributes Global inventory Locate package Lo…" at bounding box center [370, 360] width 634 height 429
click at [324, 68] on icon at bounding box center [324, 74] width 8 height 14
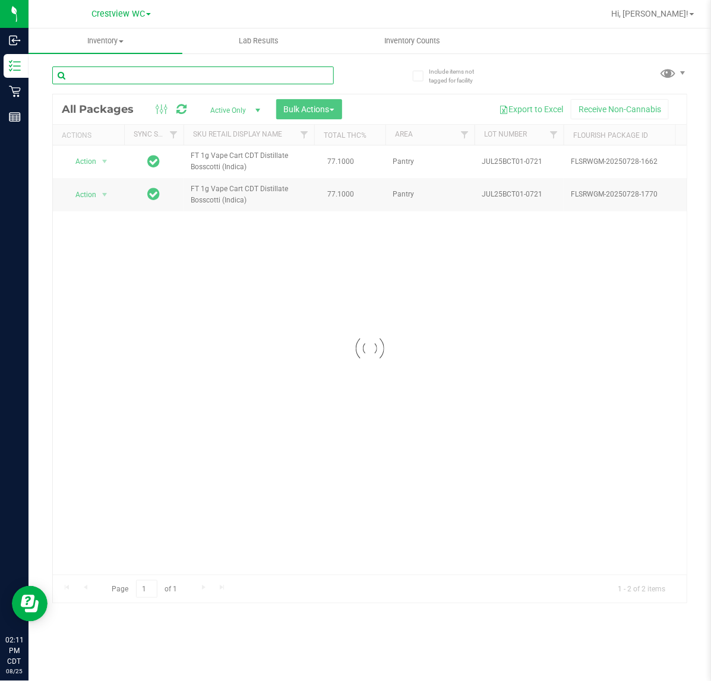
click at [313, 75] on input "text" at bounding box center [193, 76] width 282 height 18
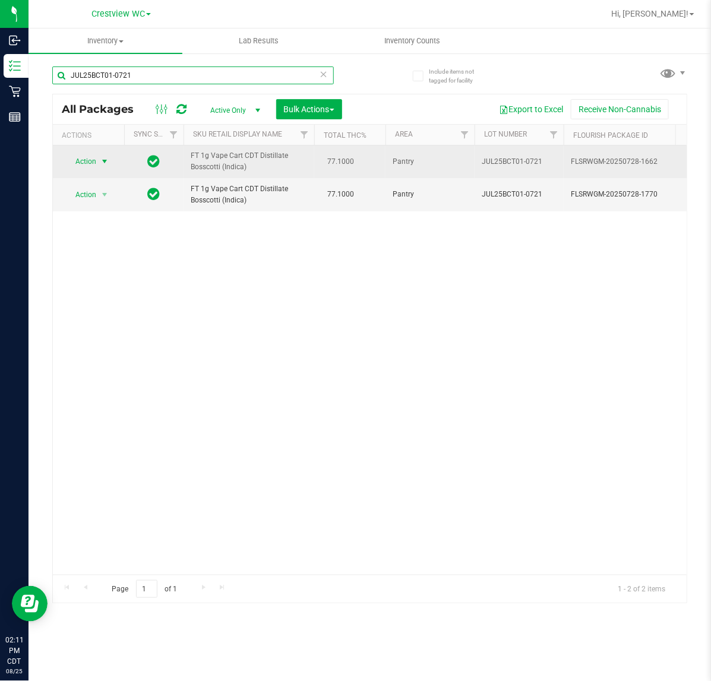
type input "JUL25BCT01-0721"
click at [105, 162] on span "select" at bounding box center [105, 162] width 10 height 10
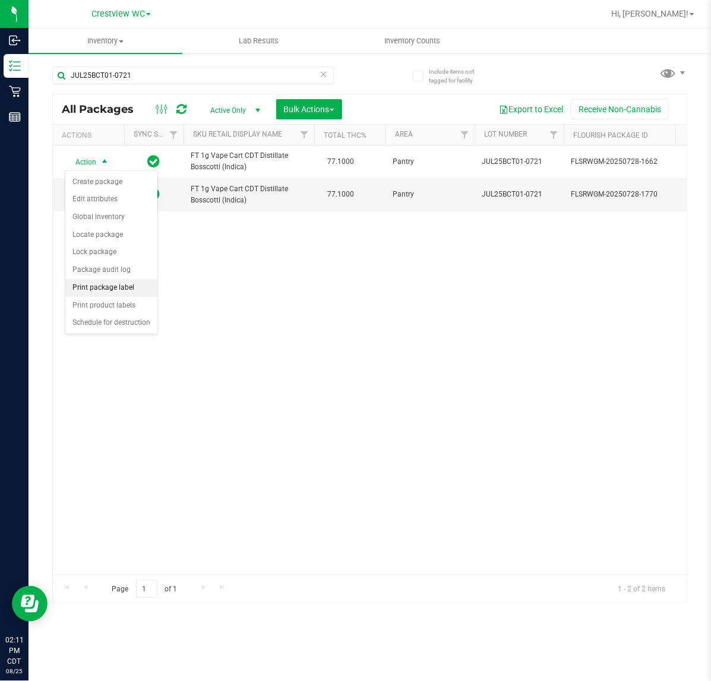
click at [129, 292] on li "Print package label" at bounding box center [111, 288] width 92 height 18
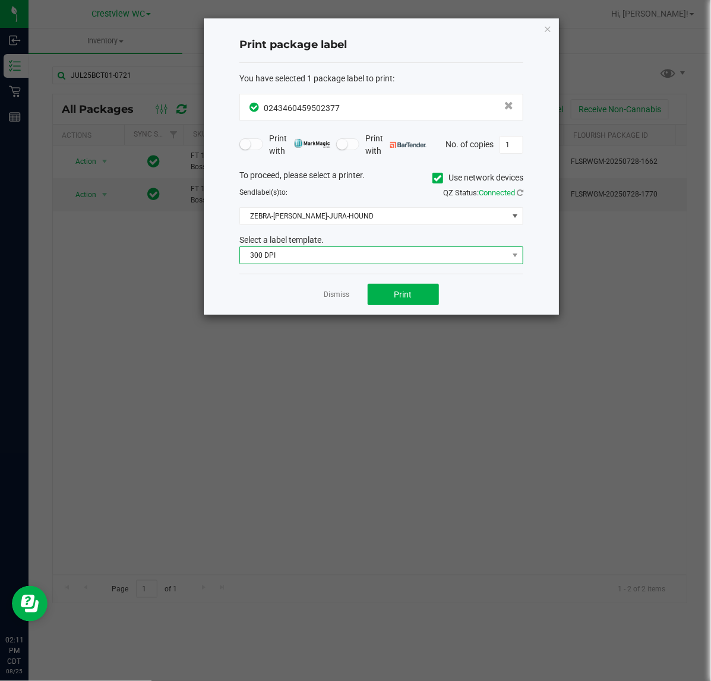
click at [407, 259] on span "300 DPI" at bounding box center [374, 255] width 268 height 17
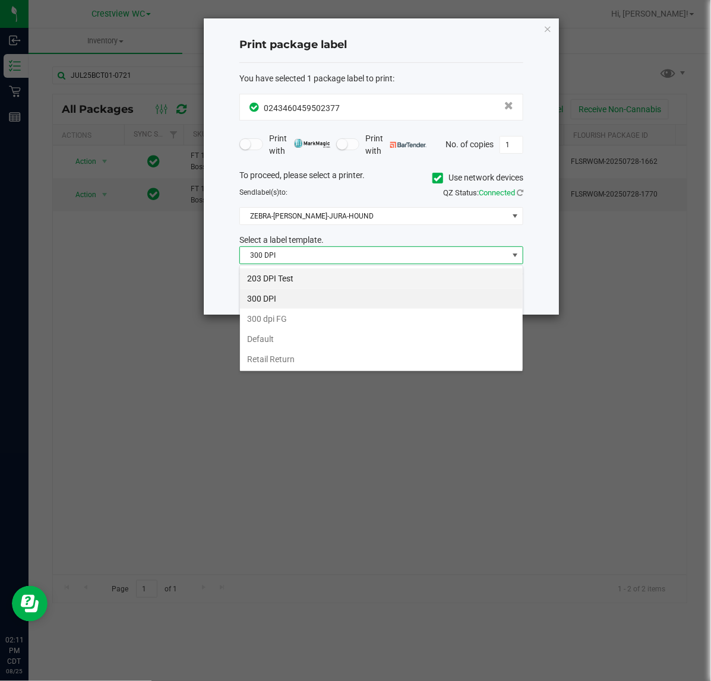
click at [337, 278] on li "203 DPI Test" at bounding box center [381, 278] width 283 height 20
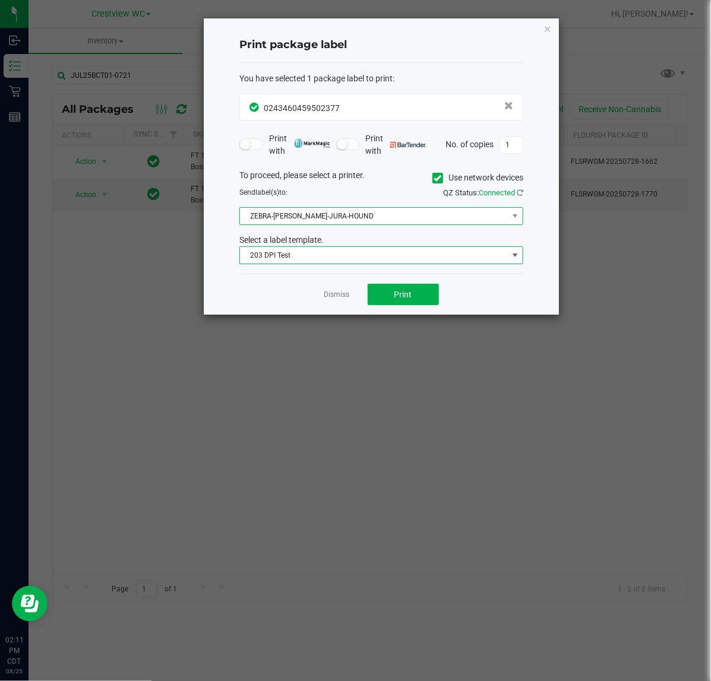
click at [378, 222] on span "ZEBRA-[PERSON_NAME]-JURA-HOUND" at bounding box center [374, 216] width 268 height 17
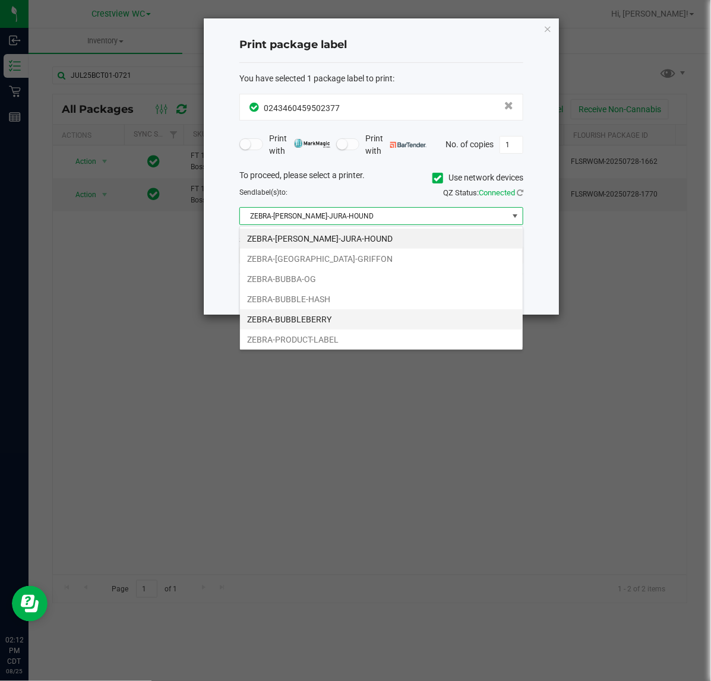
click at [318, 320] on li "ZEBRA-BUBBLEBERRY" at bounding box center [381, 319] width 283 height 20
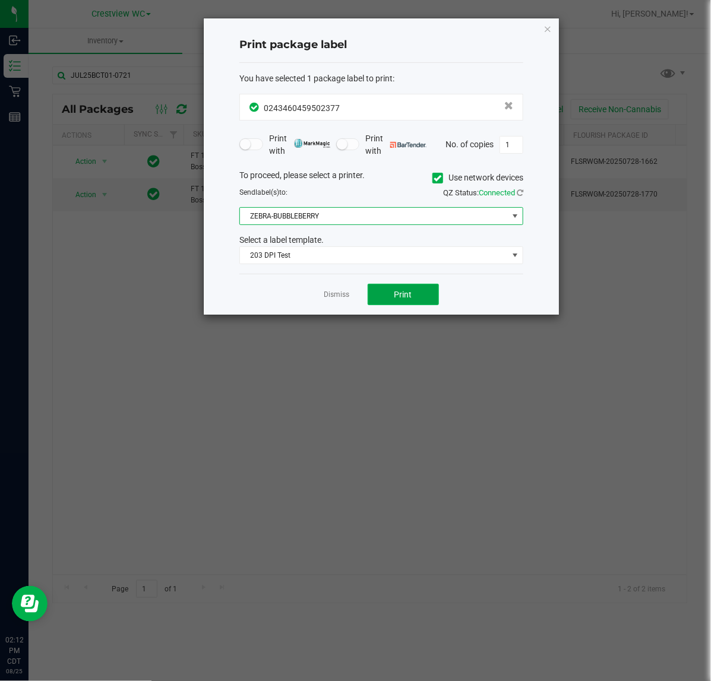
click at [401, 295] on span "Print" at bounding box center [403, 295] width 18 height 10
click at [330, 300] on link "Dismiss" at bounding box center [337, 295] width 26 height 10
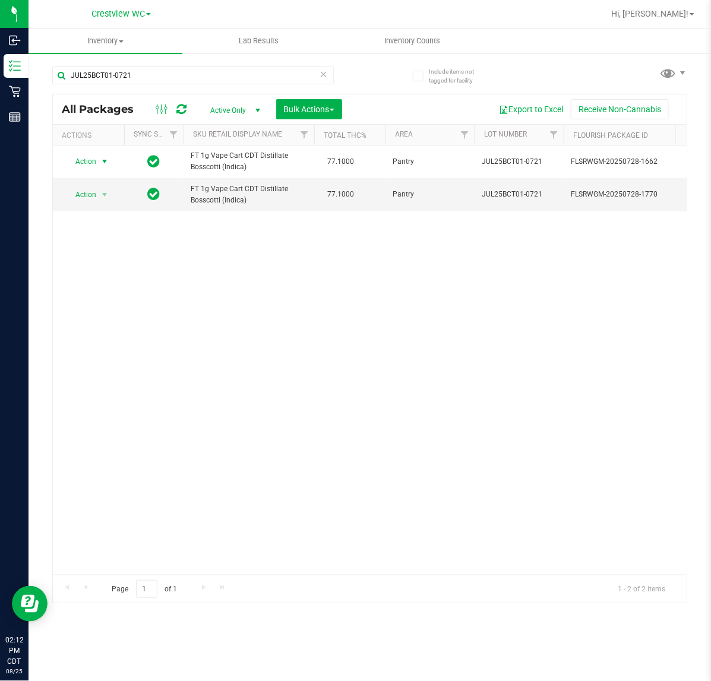
click at [324, 73] on icon at bounding box center [324, 74] width 8 height 14
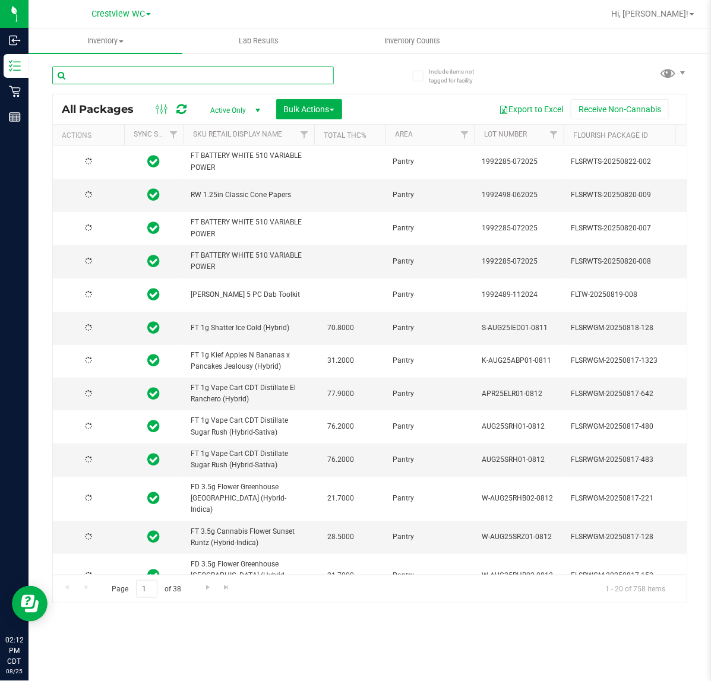
click at [311, 78] on input "text" at bounding box center [193, 76] width 282 height 18
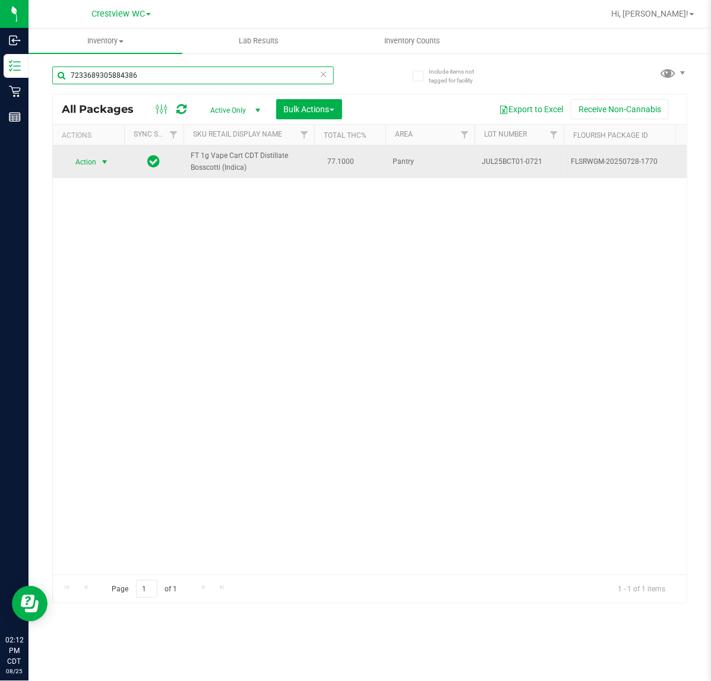
type input "7233689305884386"
click at [103, 162] on span "select" at bounding box center [105, 162] width 10 height 10
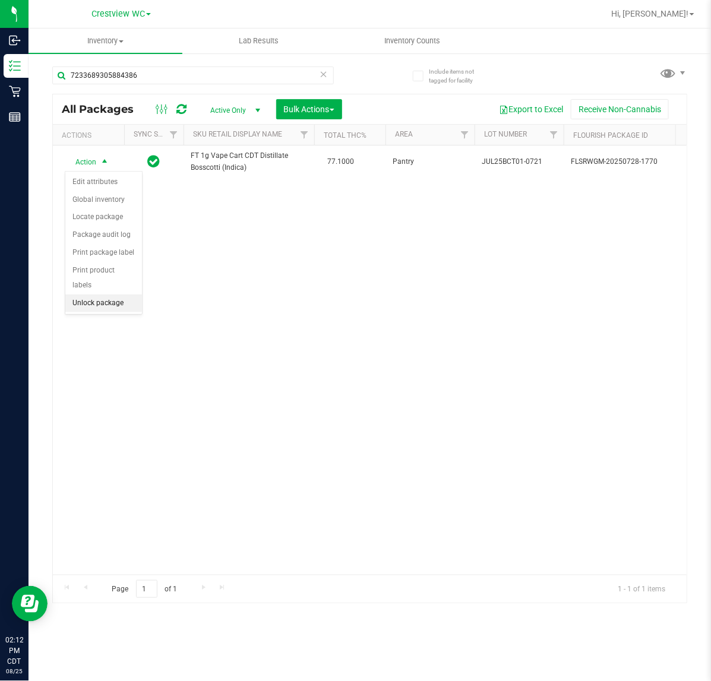
click at [121, 297] on li "Unlock package" at bounding box center [103, 304] width 77 height 18
click at [324, 73] on icon at bounding box center [324, 74] width 8 height 14
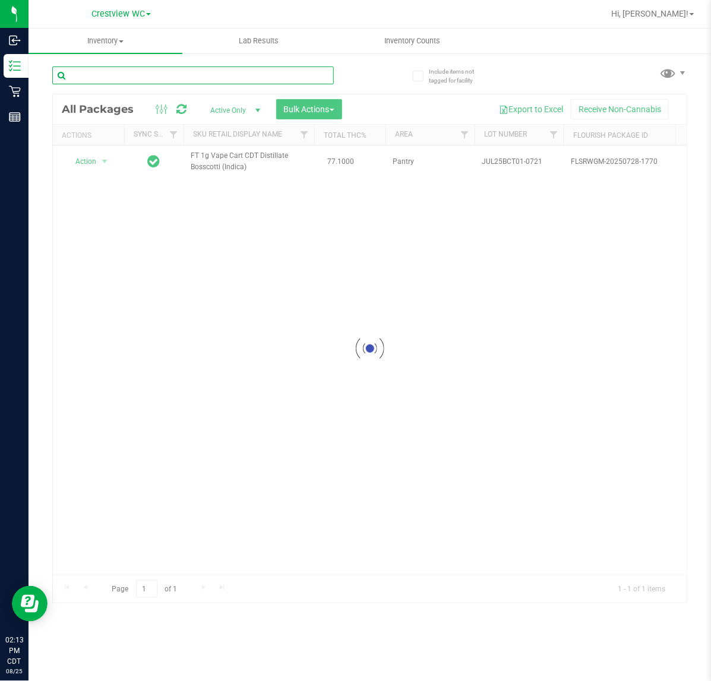
click at [292, 74] on input "text" at bounding box center [193, 76] width 282 height 18
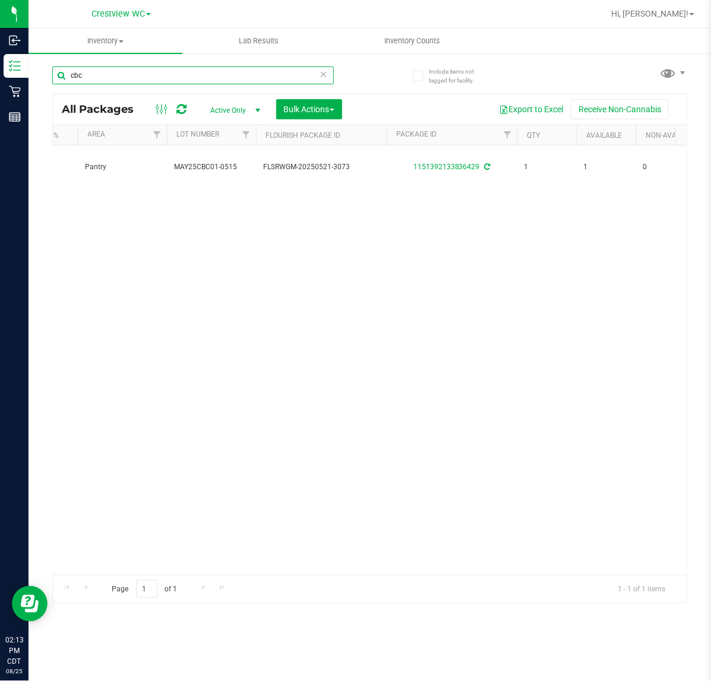
scroll to position [0, 316]
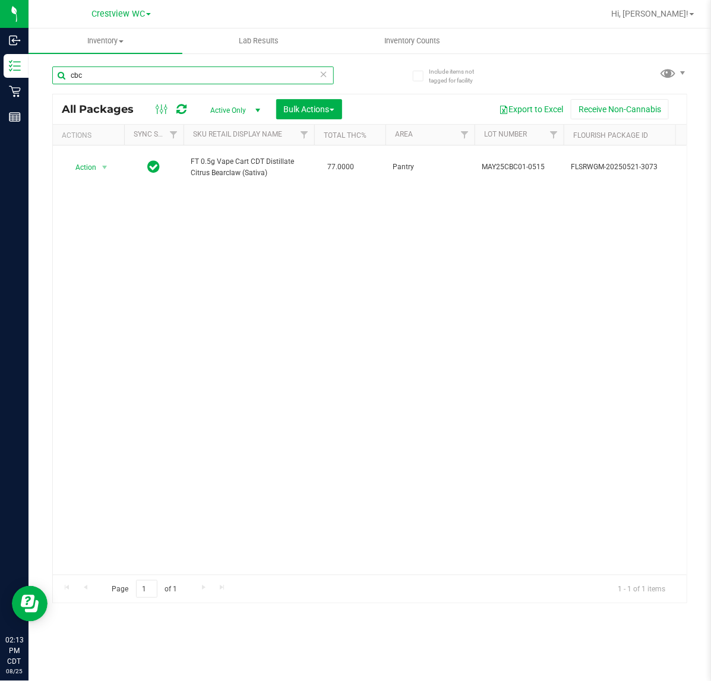
type input "cbc"
click at [325, 74] on icon at bounding box center [324, 74] width 8 height 14
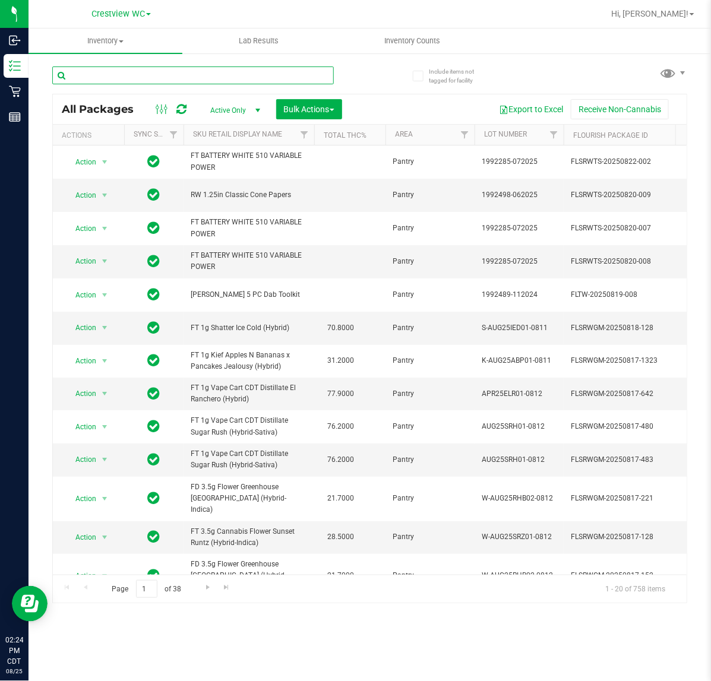
click at [278, 75] on input "text" at bounding box center [193, 76] width 282 height 18
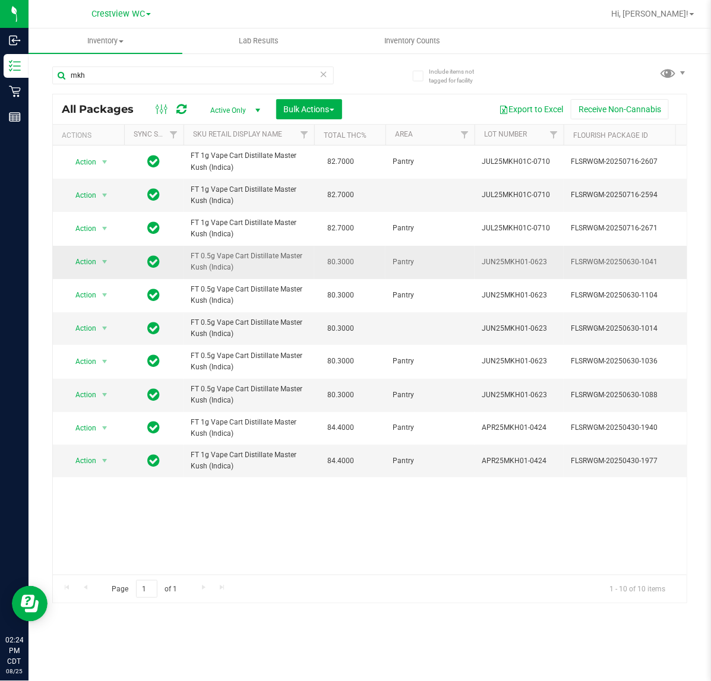
drag, startPoint x: 236, startPoint y: 266, endPoint x: 185, endPoint y: 255, distance: 52.2
click at [185, 255] on td "FT 0.5g Vape Cart Distillate Master Kush (Indica)" at bounding box center [249, 262] width 131 height 33
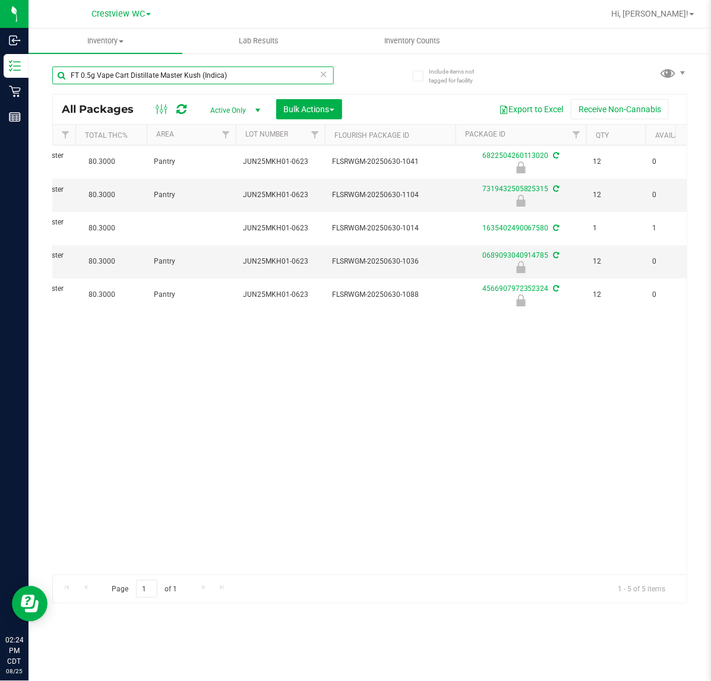
scroll to position [0, 117]
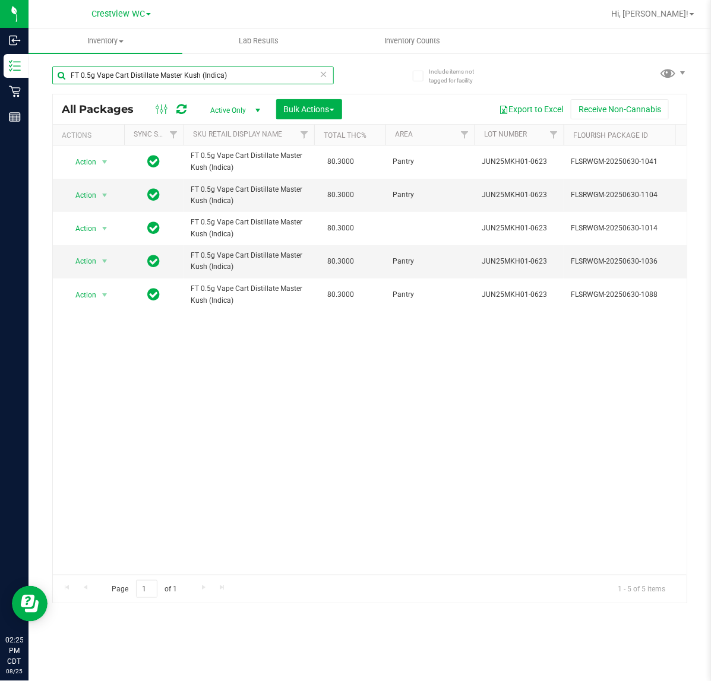
type input "FT 0.5g Vape Cart Distillate Master Kush (Indica)"
click at [320, 78] on icon at bounding box center [324, 74] width 8 height 14
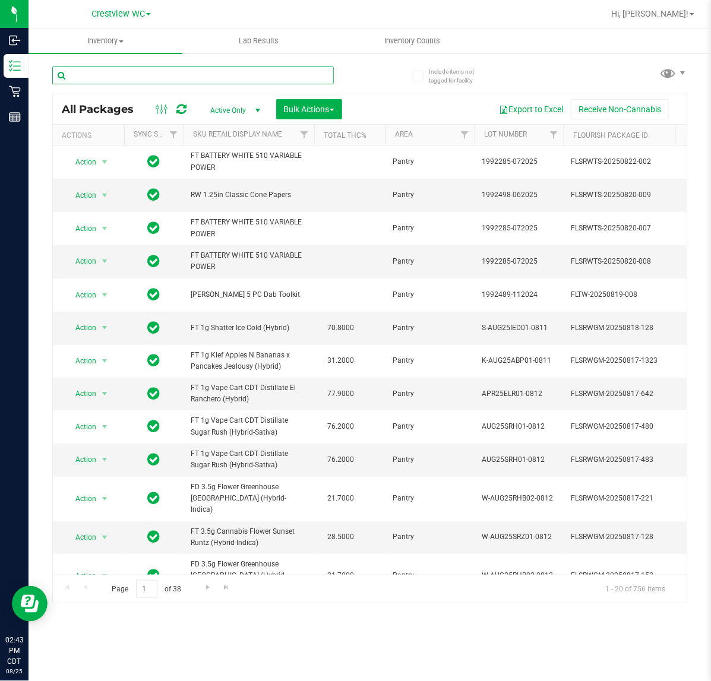
click at [262, 75] on input "text" at bounding box center [193, 76] width 282 height 18
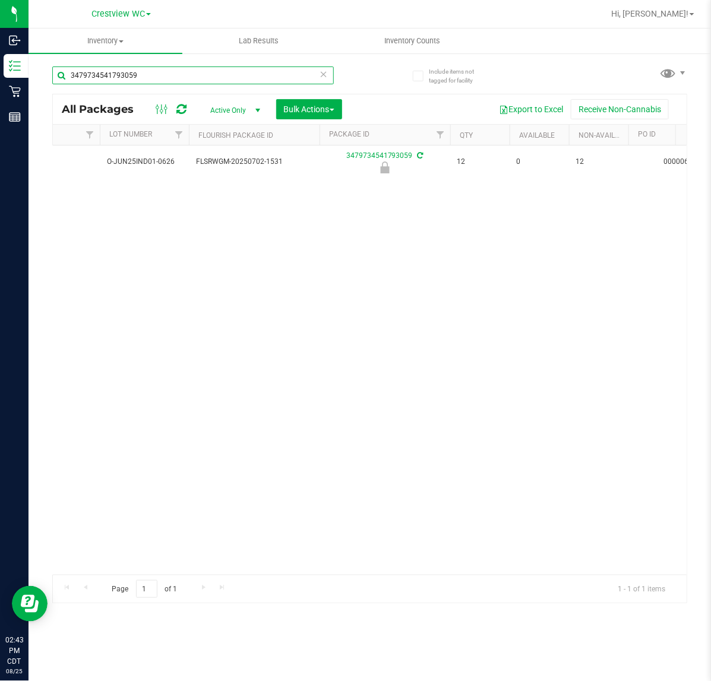
scroll to position [0, 286]
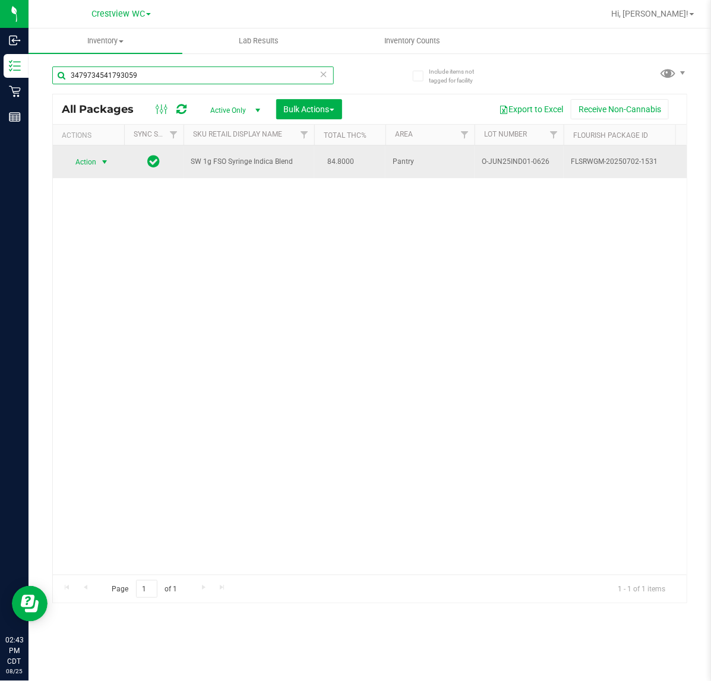
type input "3479734541793059"
click at [100, 159] on span "select" at bounding box center [105, 162] width 10 height 10
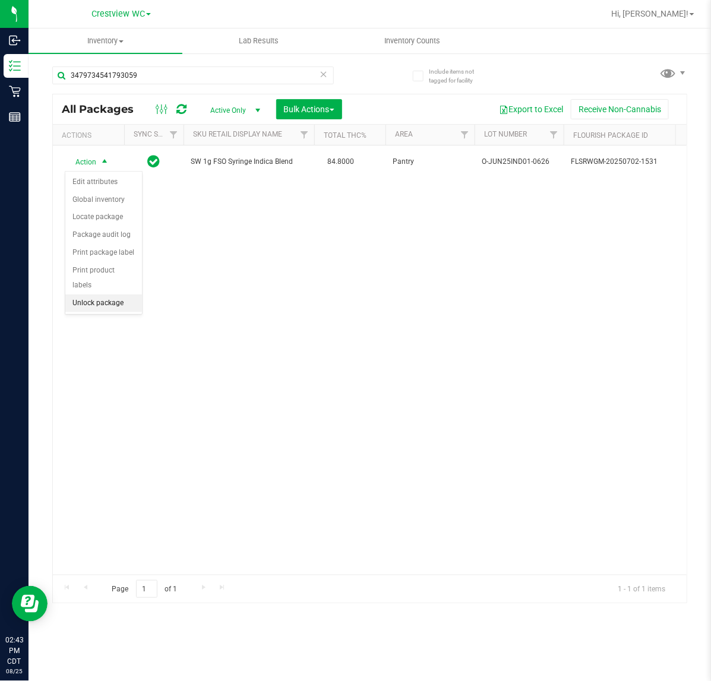
click at [116, 295] on li "Unlock package" at bounding box center [103, 304] width 77 height 18
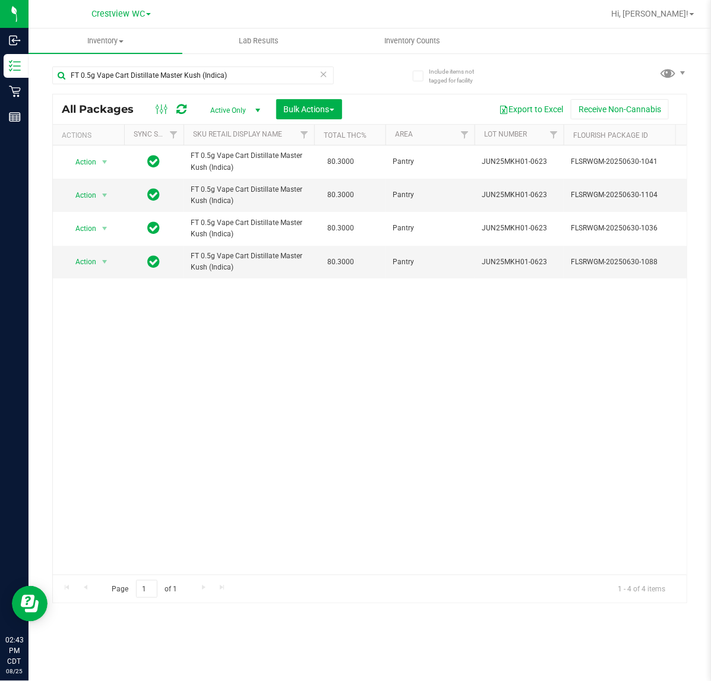
click at [320, 71] on icon at bounding box center [324, 74] width 8 height 14
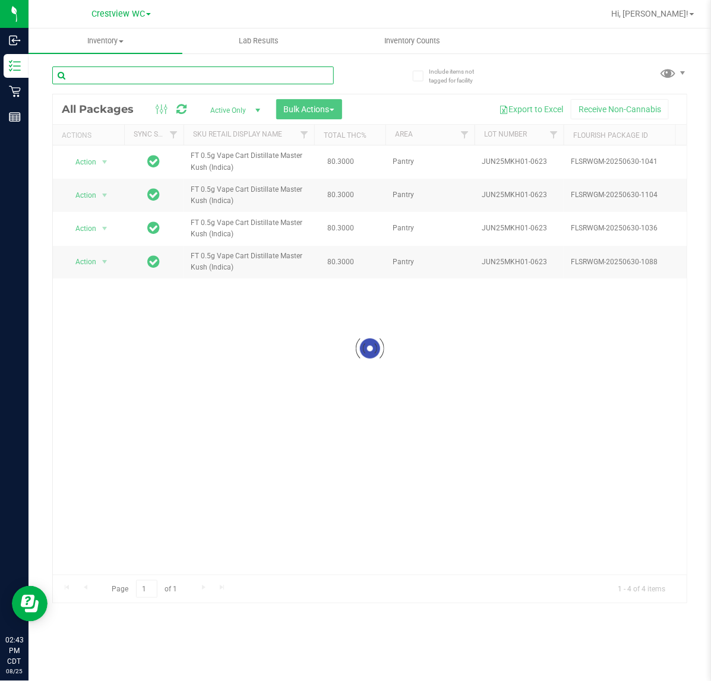
click at [286, 74] on input "text" at bounding box center [193, 76] width 282 height 18
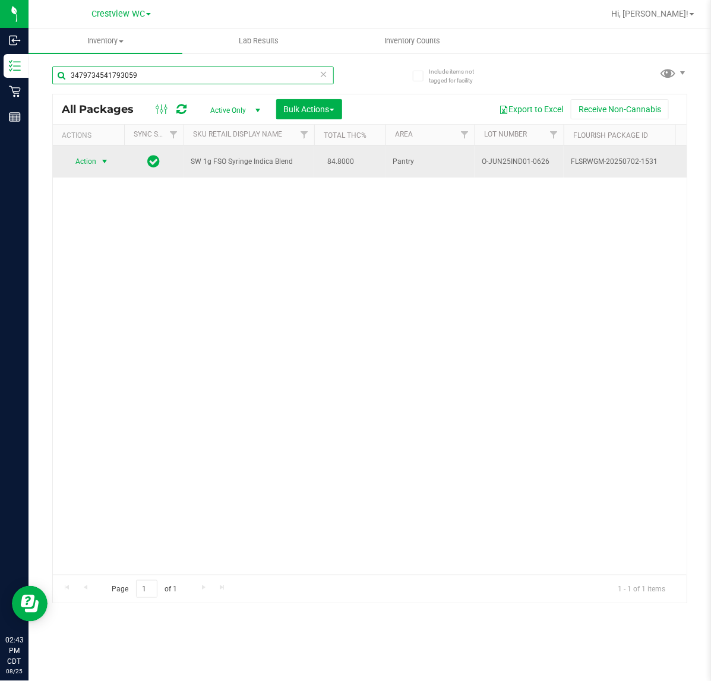
type input "3479734541793059"
click at [105, 163] on span "select" at bounding box center [105, 162] width 10 height 10
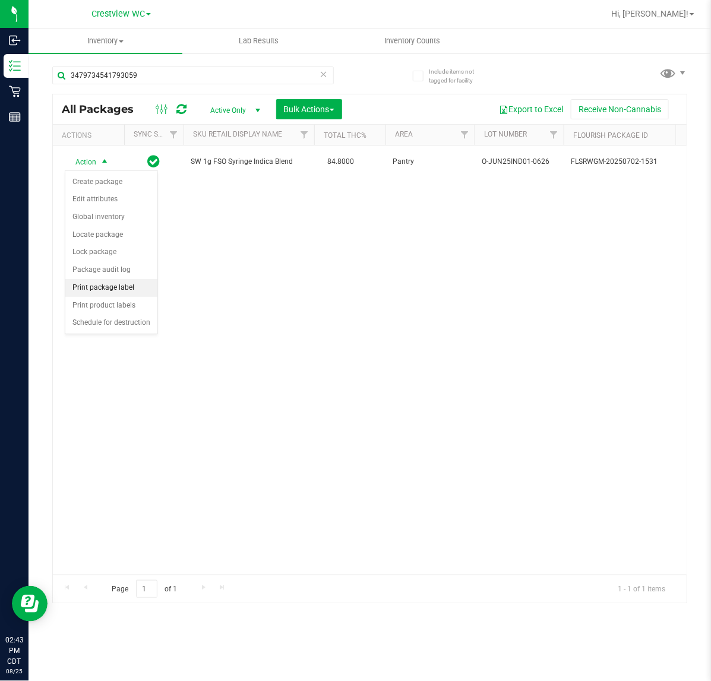
click at [128, 297] on li "Print package label" at bounding box center [111, 288] width 92 height 18
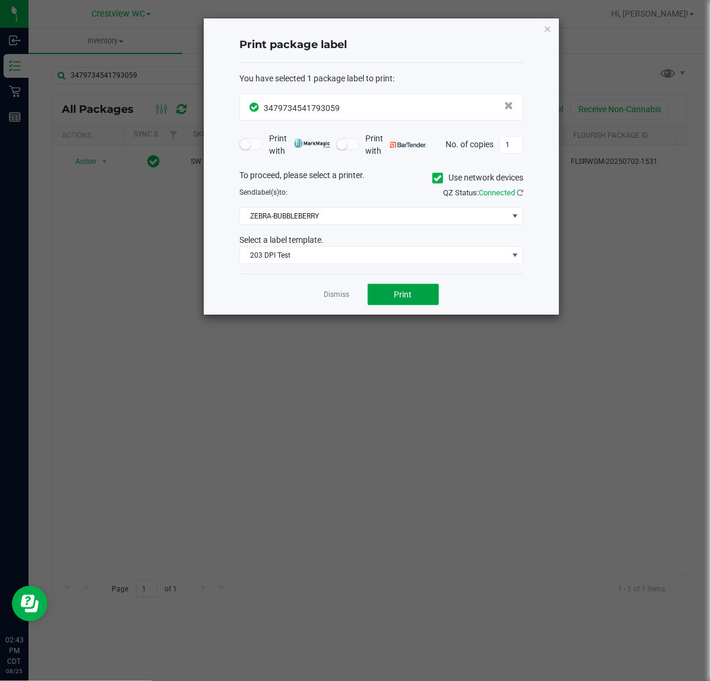
click at [404, 294] on span "Print" at bounding box center [403, 295] width 18 height 10
click at [334, 300] on link "Dismiss" at bounding box center [337, 295] width 26 height 10
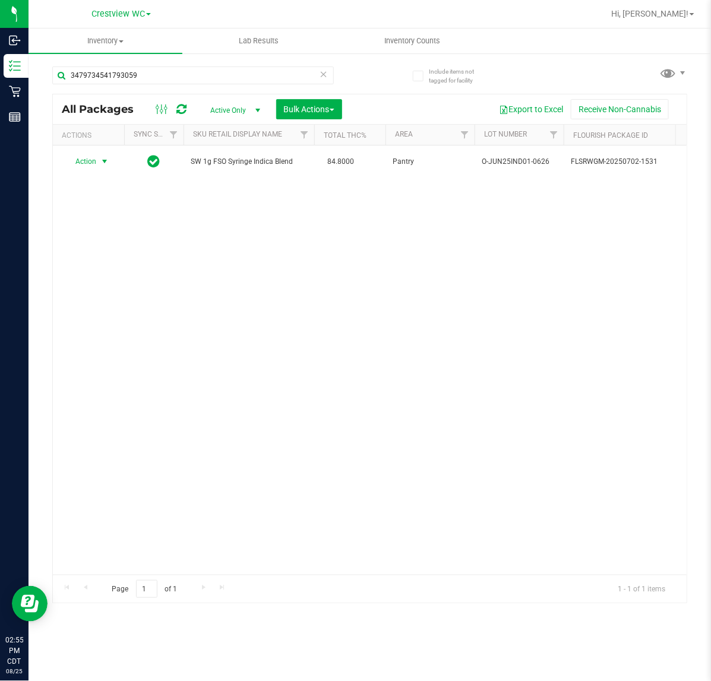
click at [322, 68] on icon at bounding box center [324, 74] width 8 height 14
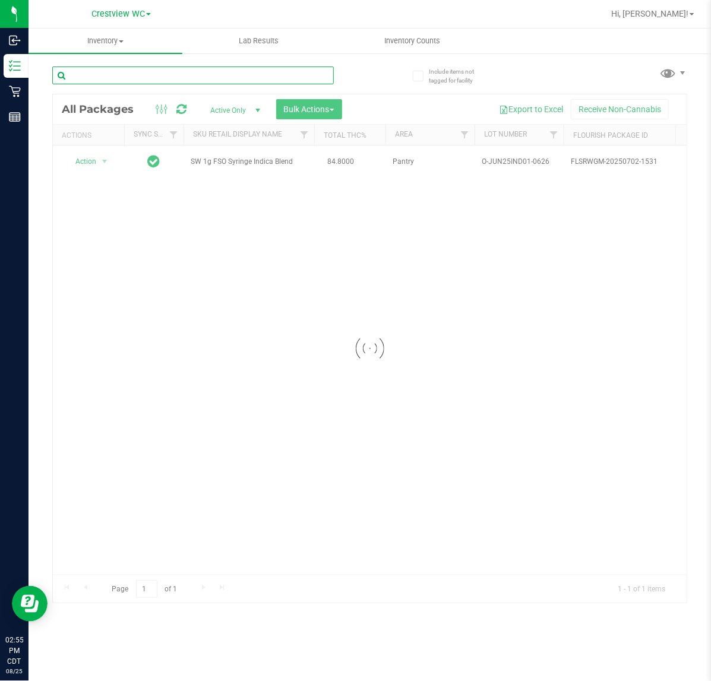
click at [279, 75] on input "text" at bounding box center [193, 76] width 282 height 18
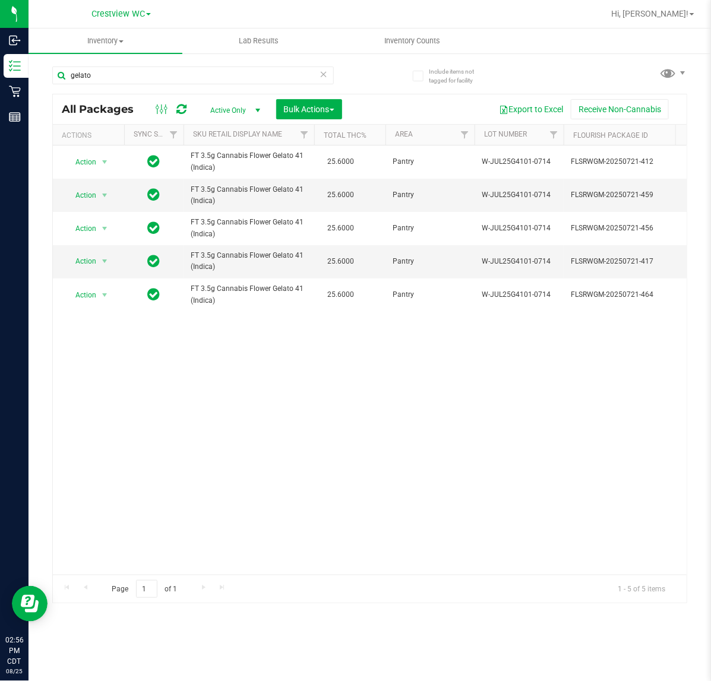
click at [147, 64] on div "gelato" at bounding box center [211, 75] width 318 height 38
drag, startPoint x: 147, startPoint y: 64, endPoint x: 144, endPoint y: 72, distance: 9.0
click at [147, 67] on div "gelato" at bounding box center [211, 75] width 318 height 38
click at [144, 72] on input "gelato" at bounding box center [193, 76] width 282 height 18
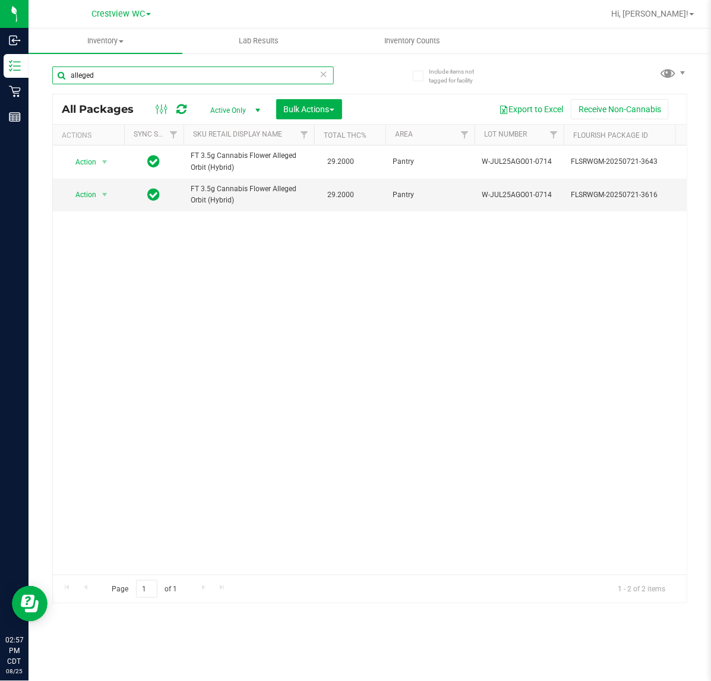
type input "alleged"
